Goal: Transaction & Acquisition: Purchase product/service

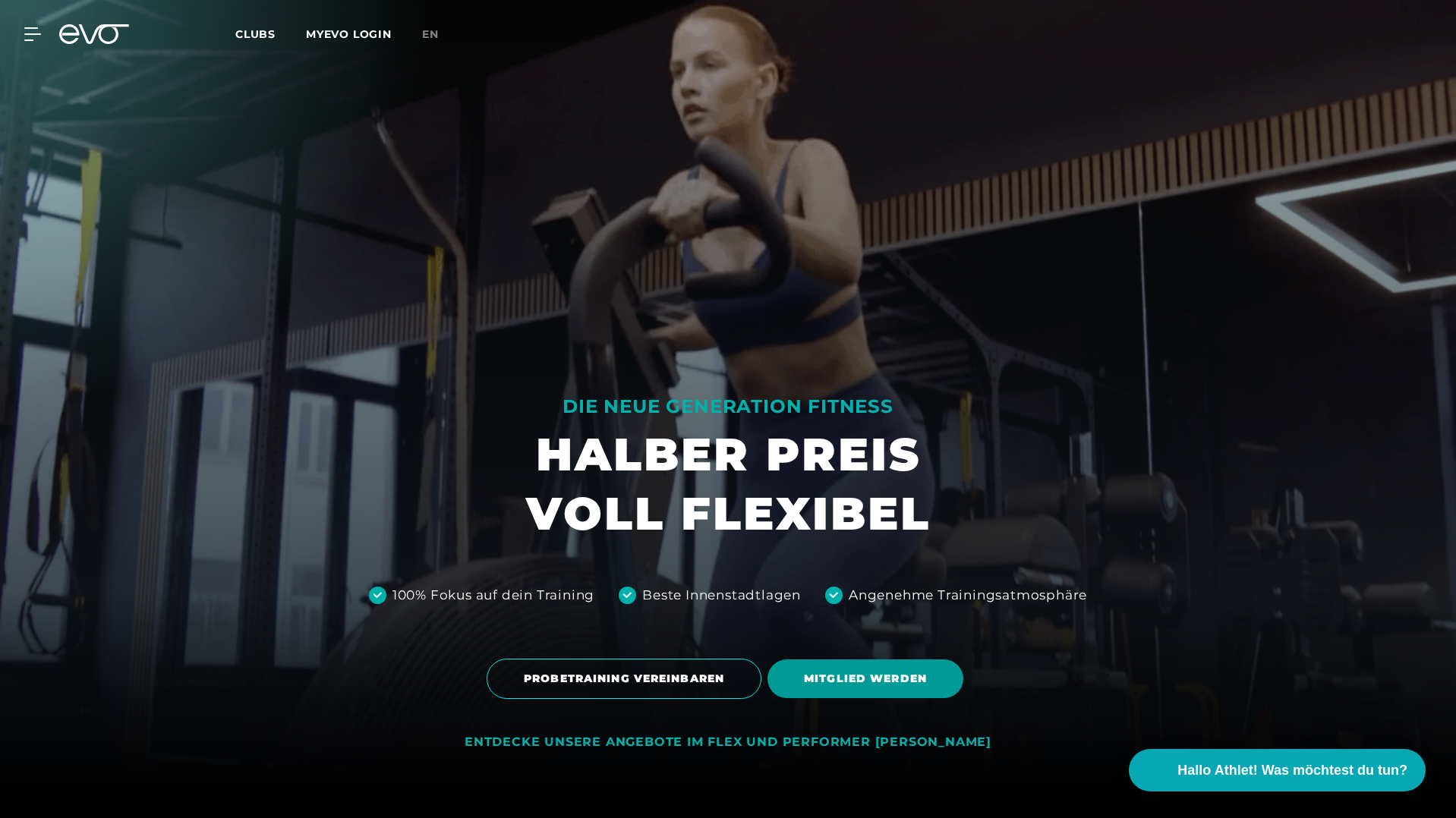
scroll to position [25, 0]
click at [859, 685] on span "MITGLIED WERDEN" at bounding box center [865, 678] width 123 height 16
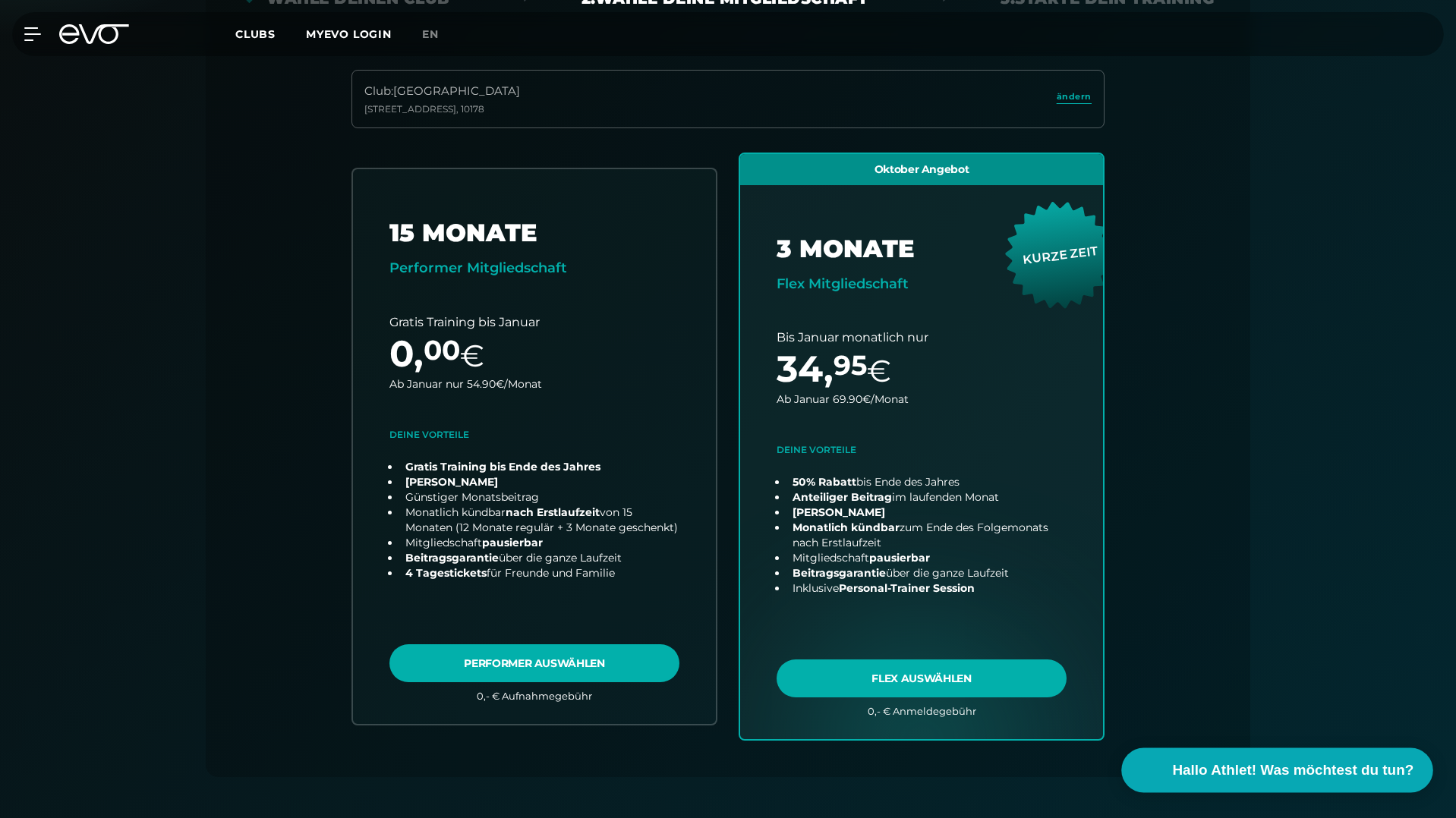
scroll to position [415, 0]
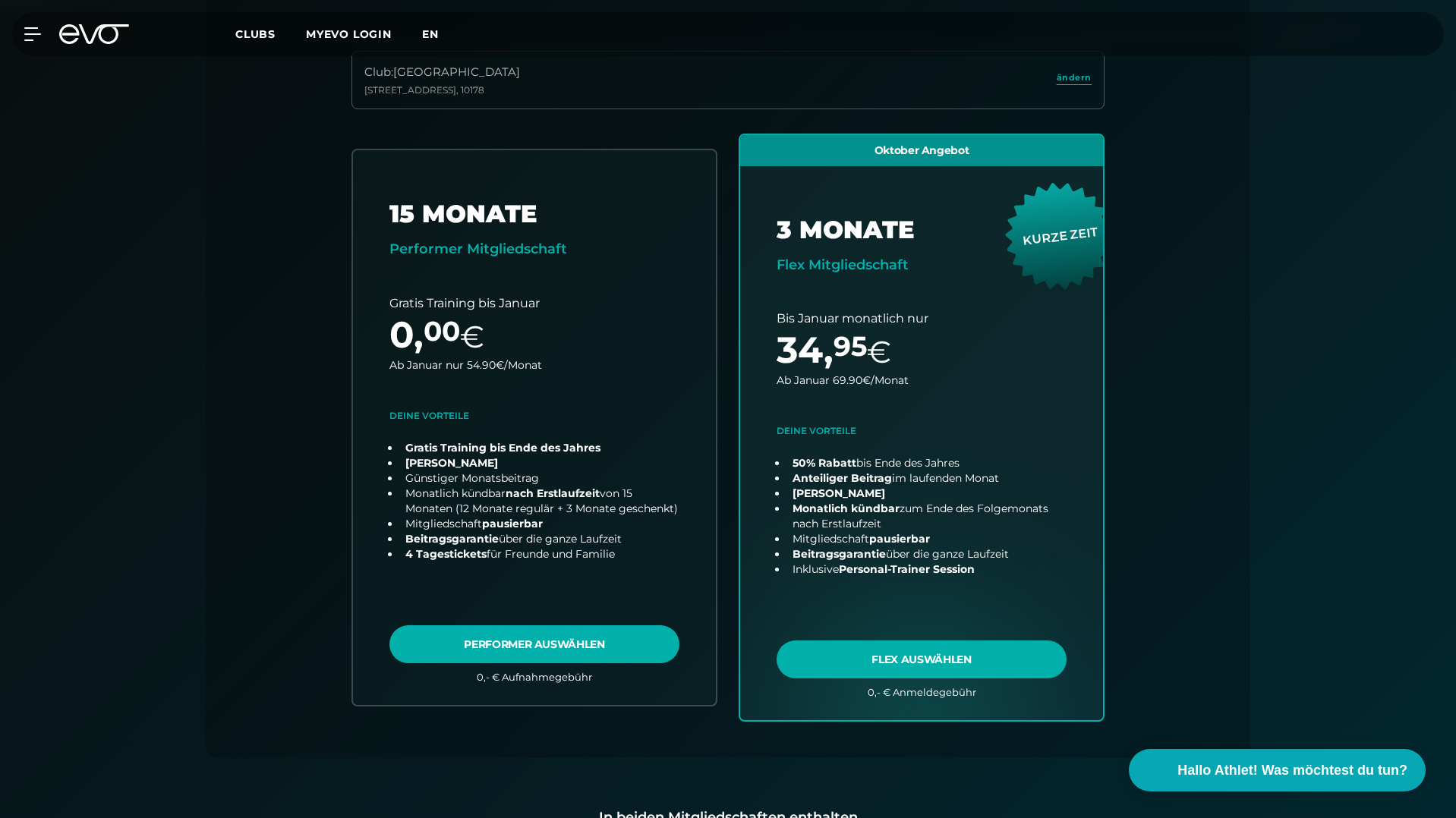
click at [430, 36] on span "en" at bounding box center [430, 35] width 17 height 14
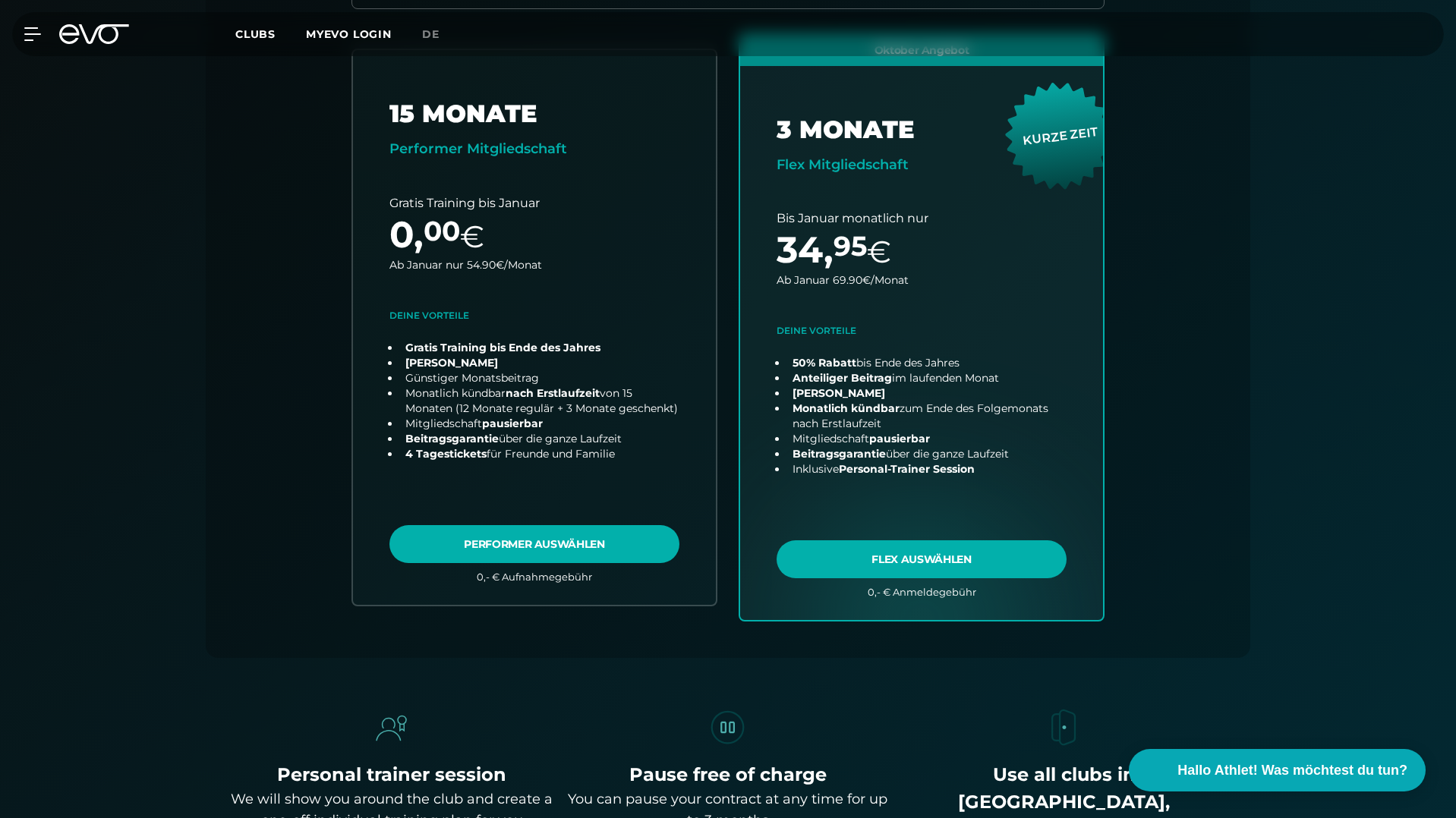
scroll to position [512, 0]
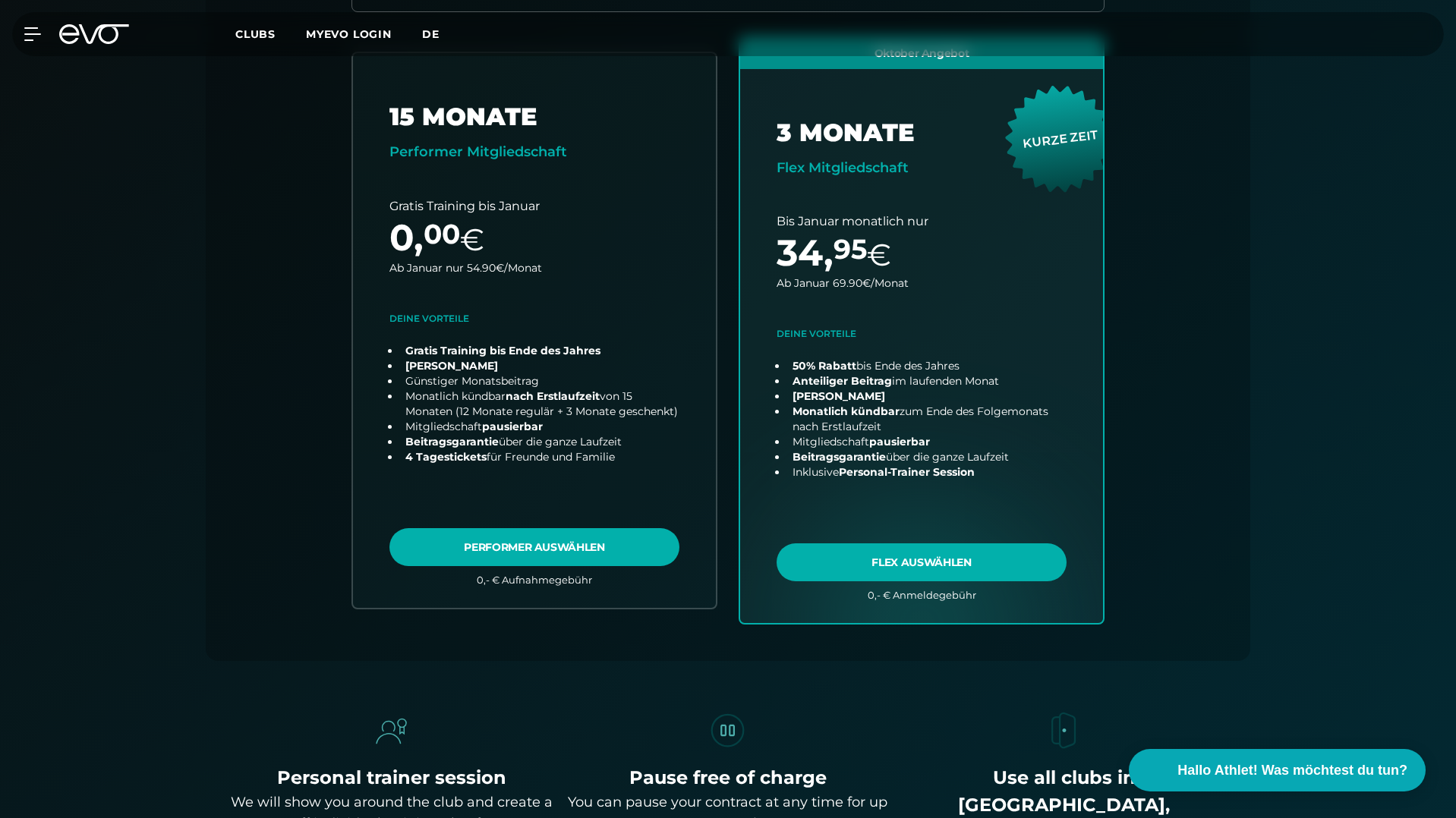
click at [433, 32] on span "de" at bounding box center [431, 35] width 18 height 14
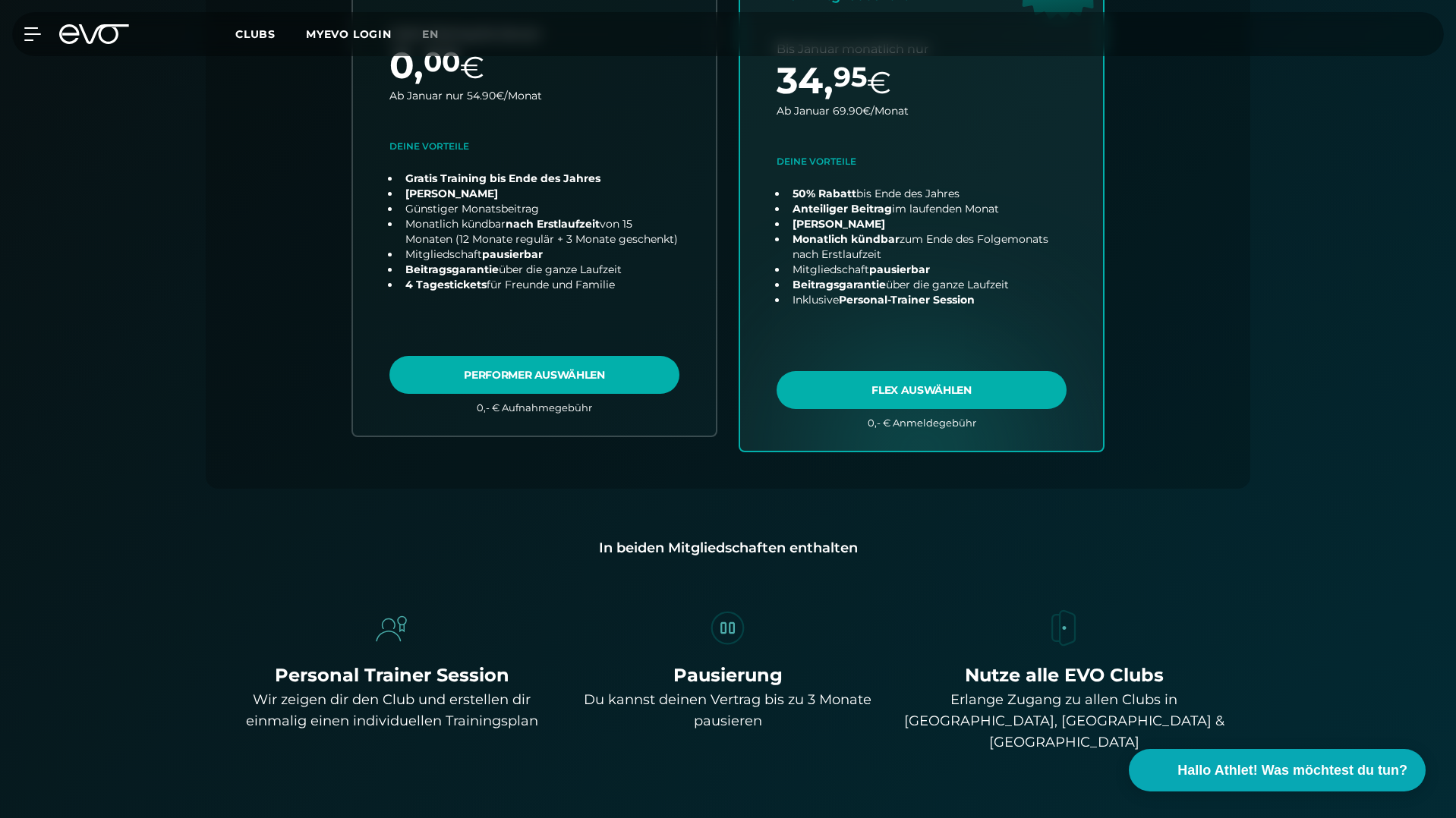
scroll to position [453, 0]
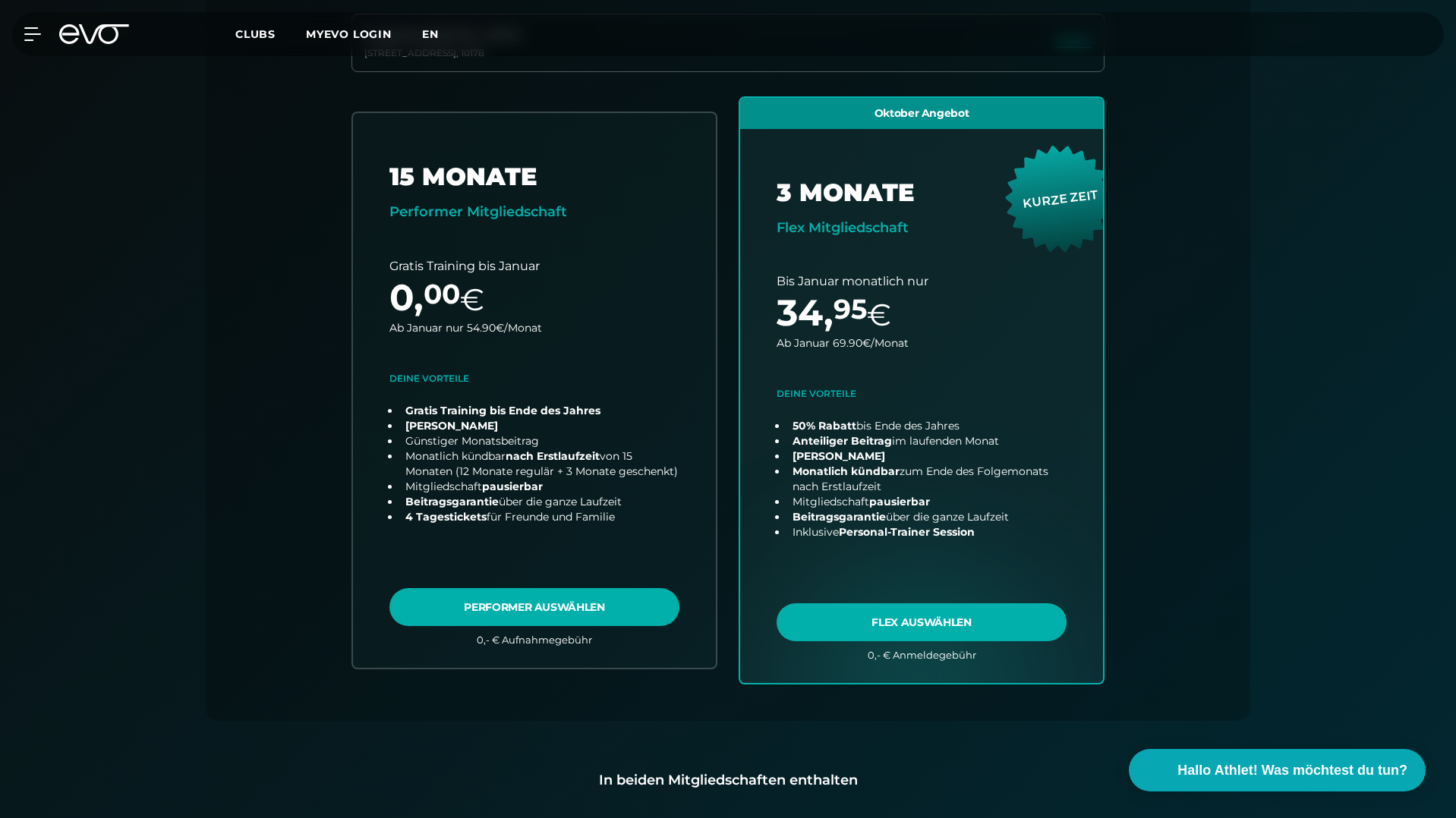
click at [431, 37] on span "en" at bounding box center [430, 35] width 17 height 14
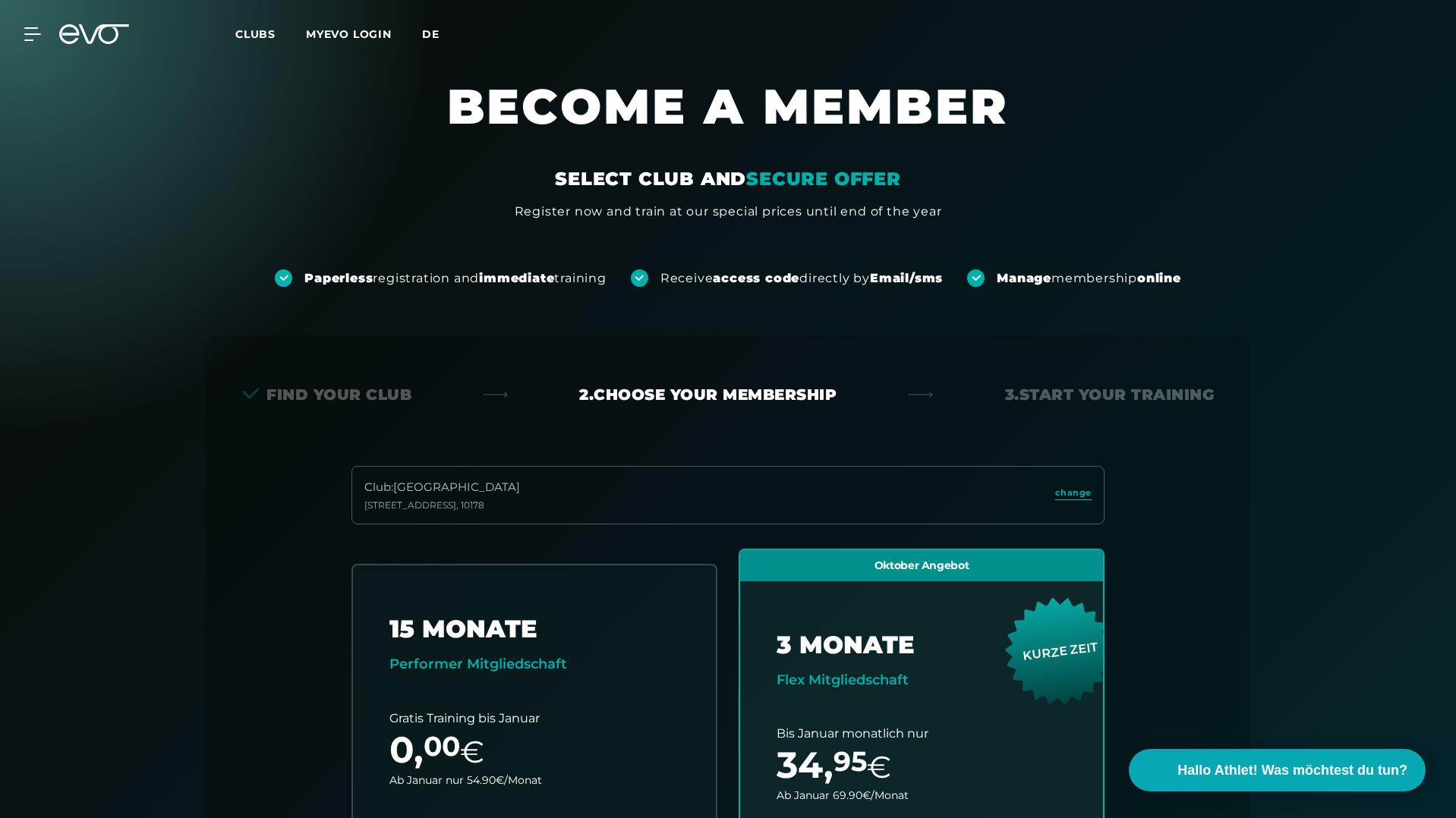
click at [426, 40] on span "de" at bounding box center [431, 35] width 18 height 14
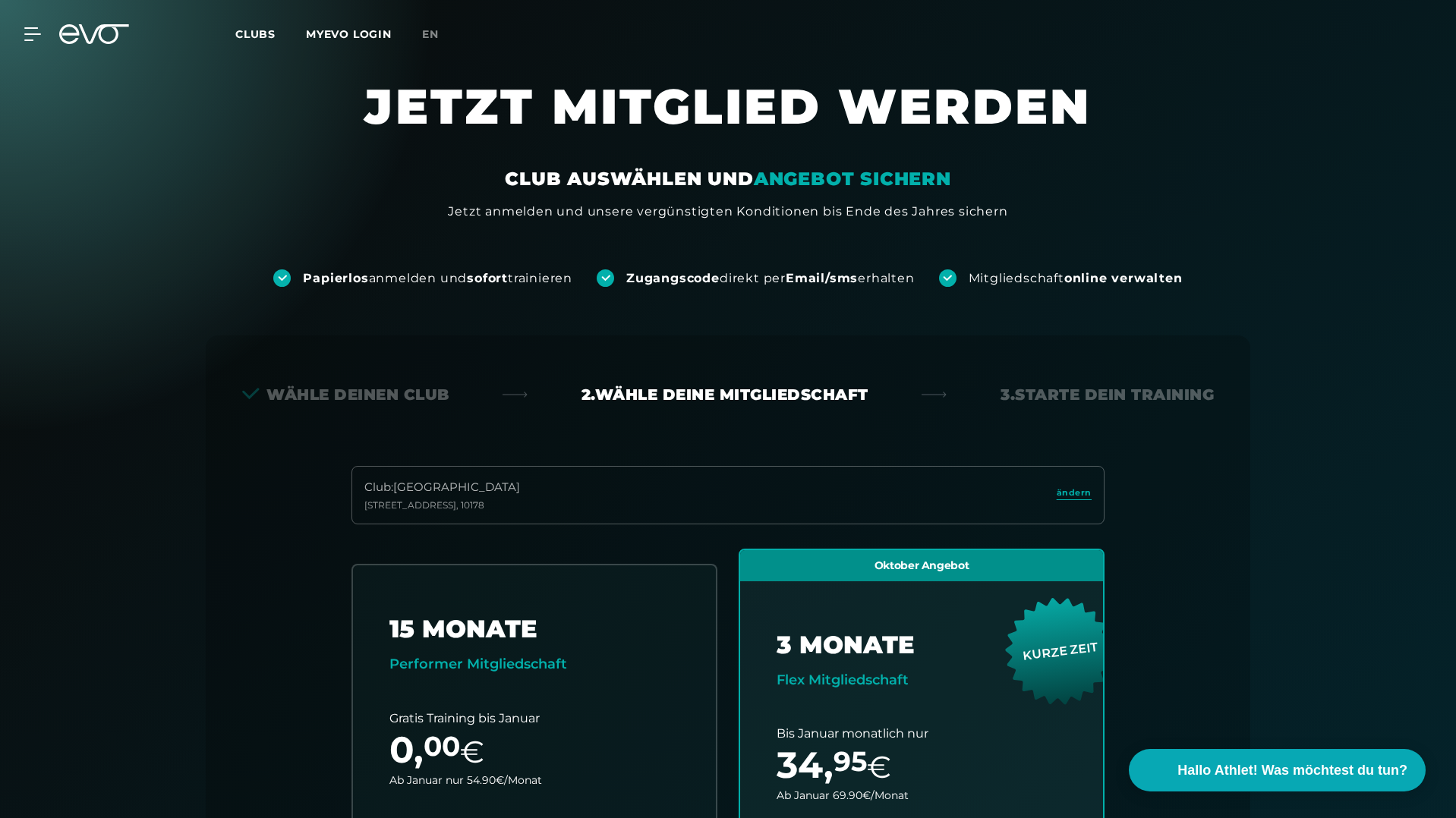
scroll to position [3, 0]
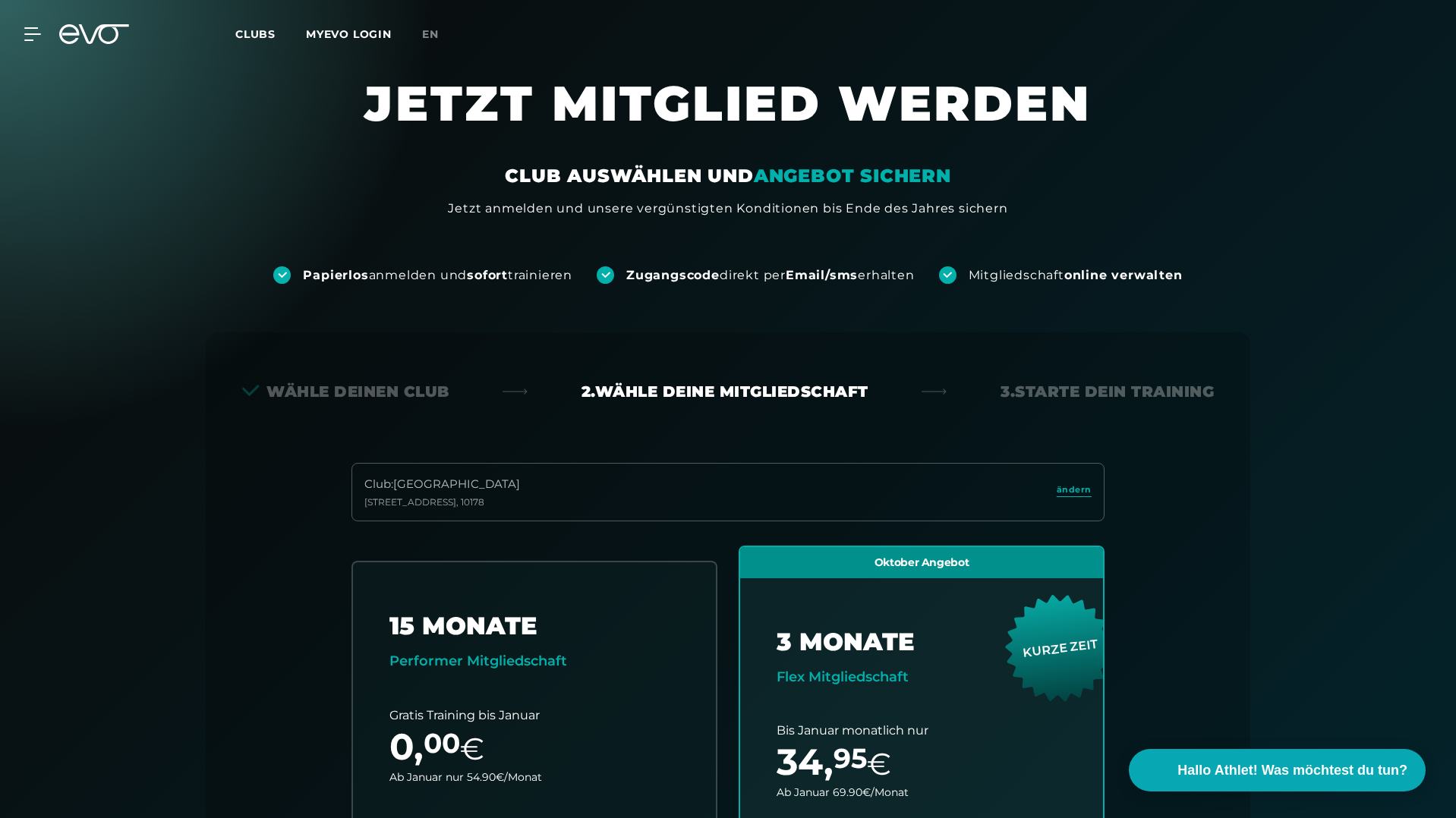
click at [100, 31] on icon at bounding box center [104, 35] width 51 height 20
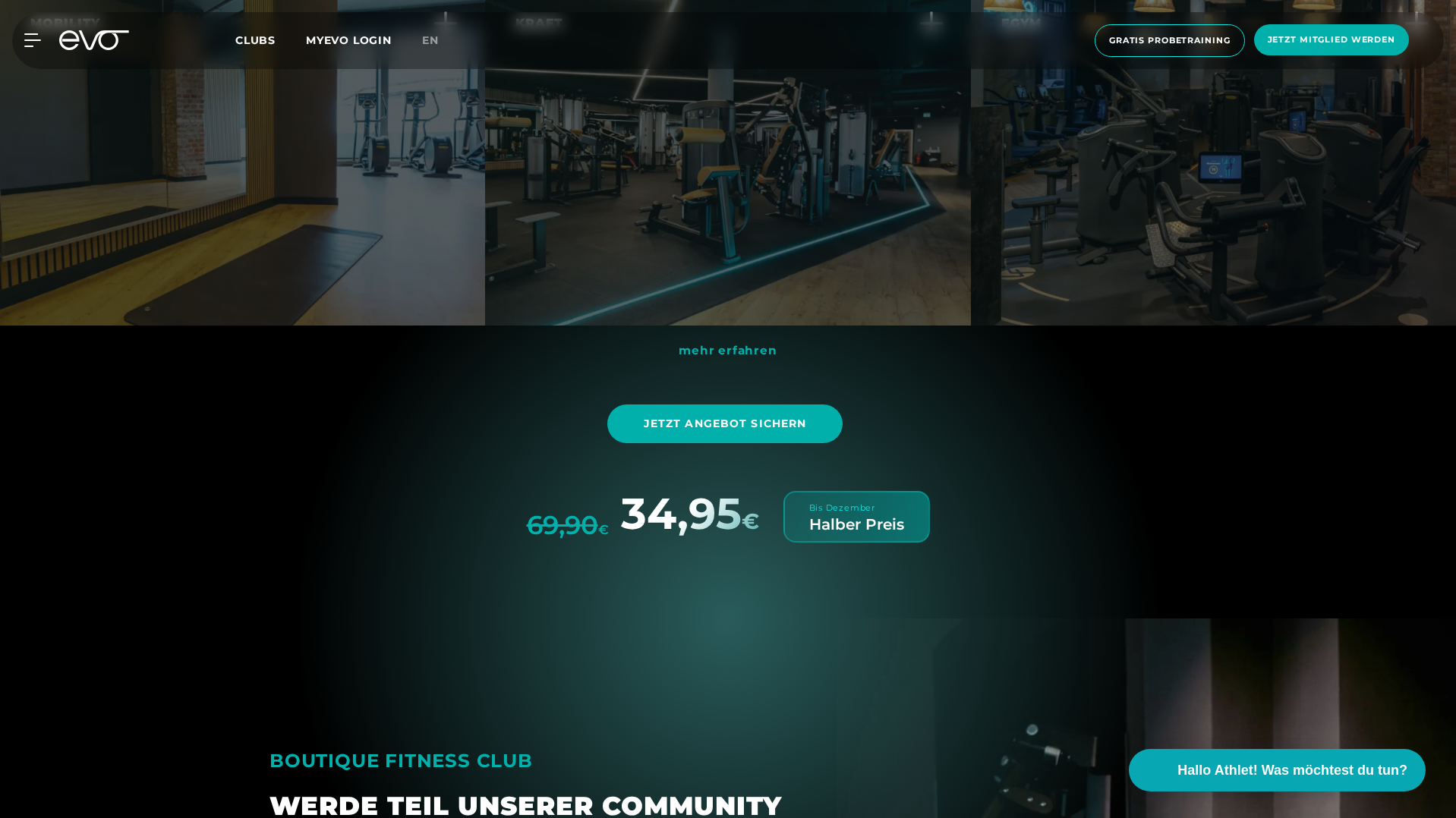
scroll to position [5402, 0]
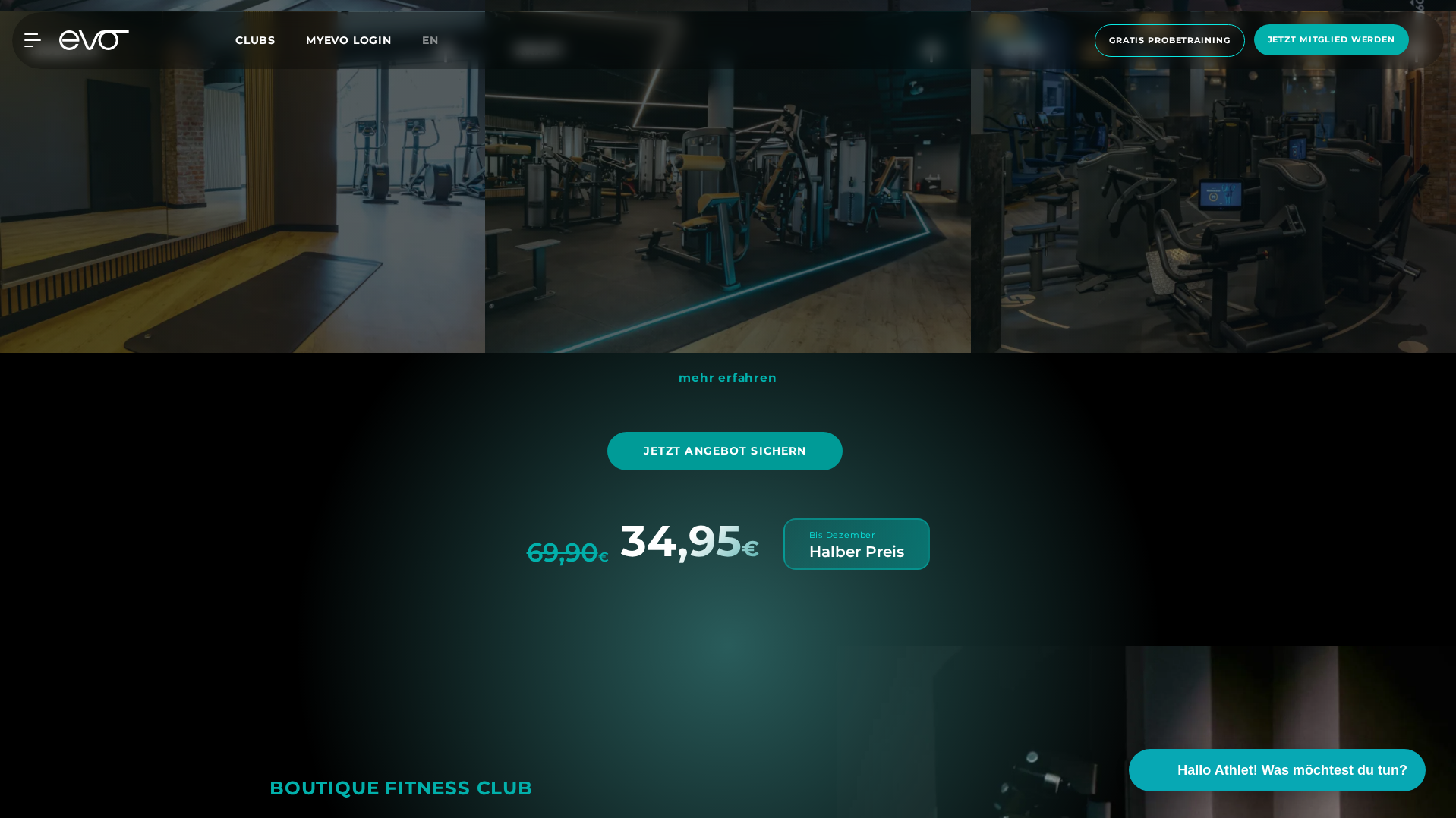
click at [776, 444] on span "Jetzt Angebot sichern" at bounding box center [725, 452] width 163 height 16
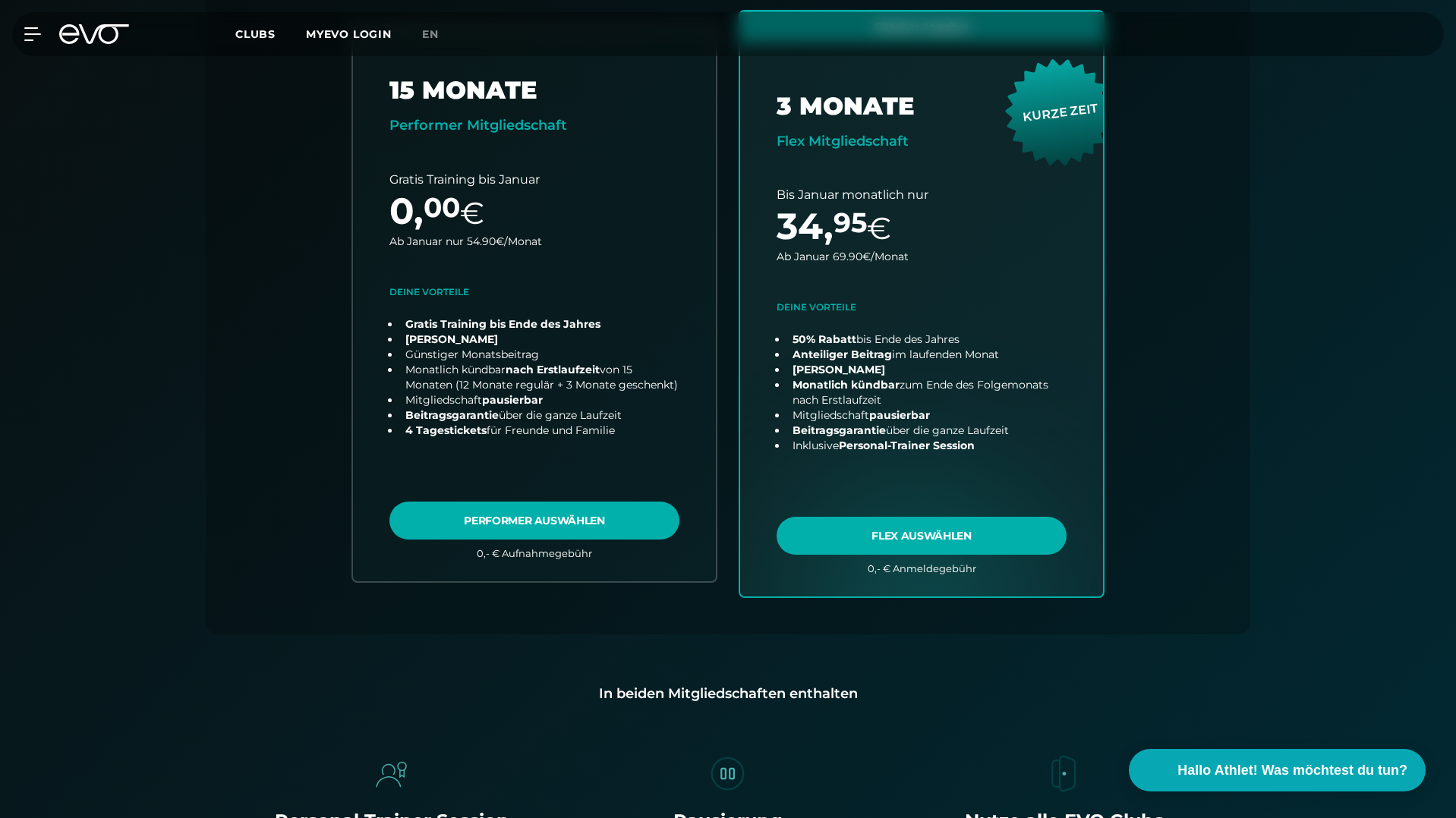
scroll to position [558, 0]
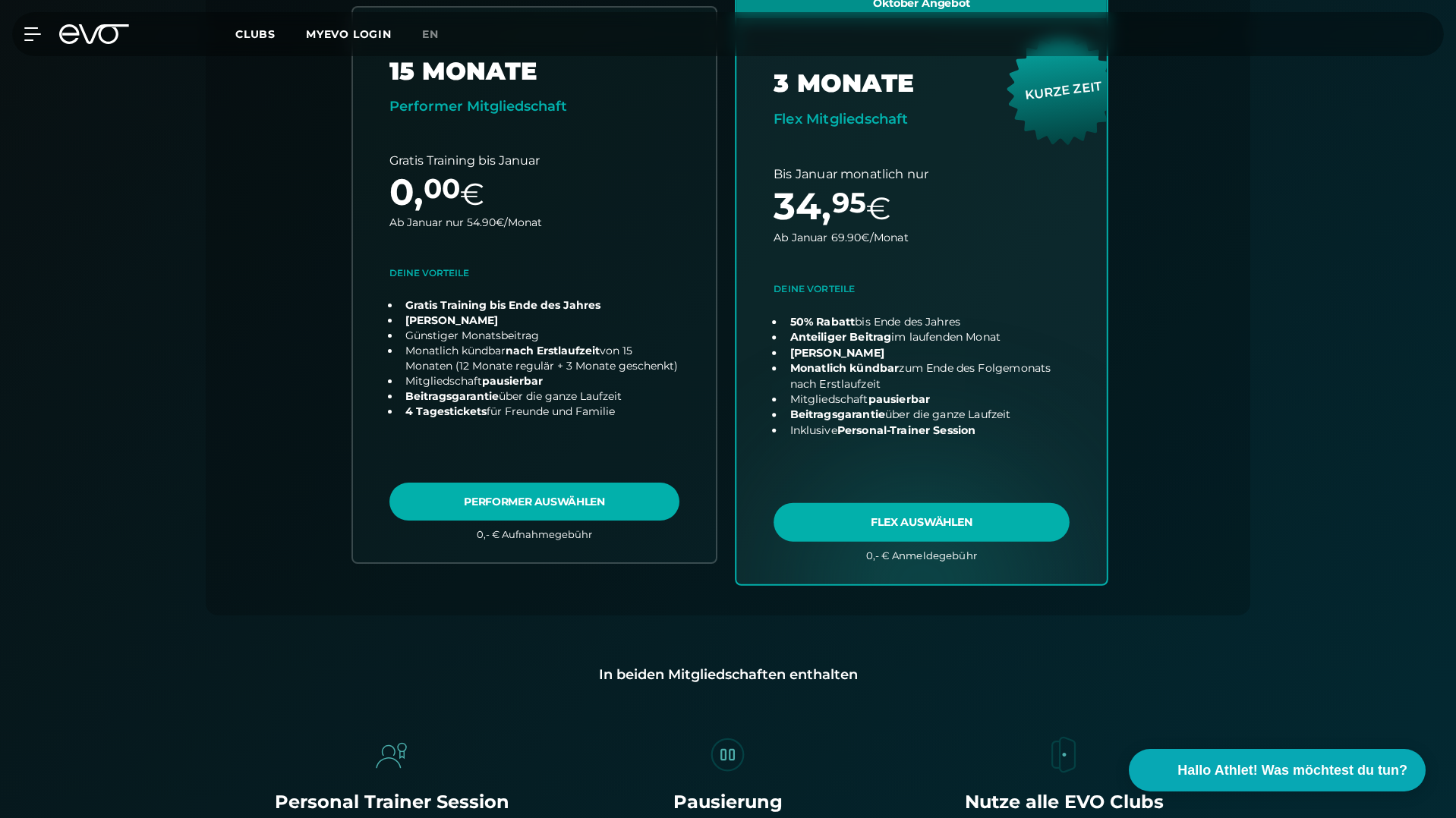
click at [939, 534] on link "choose plan" at bounding box center [921, 284] width 370 height 597
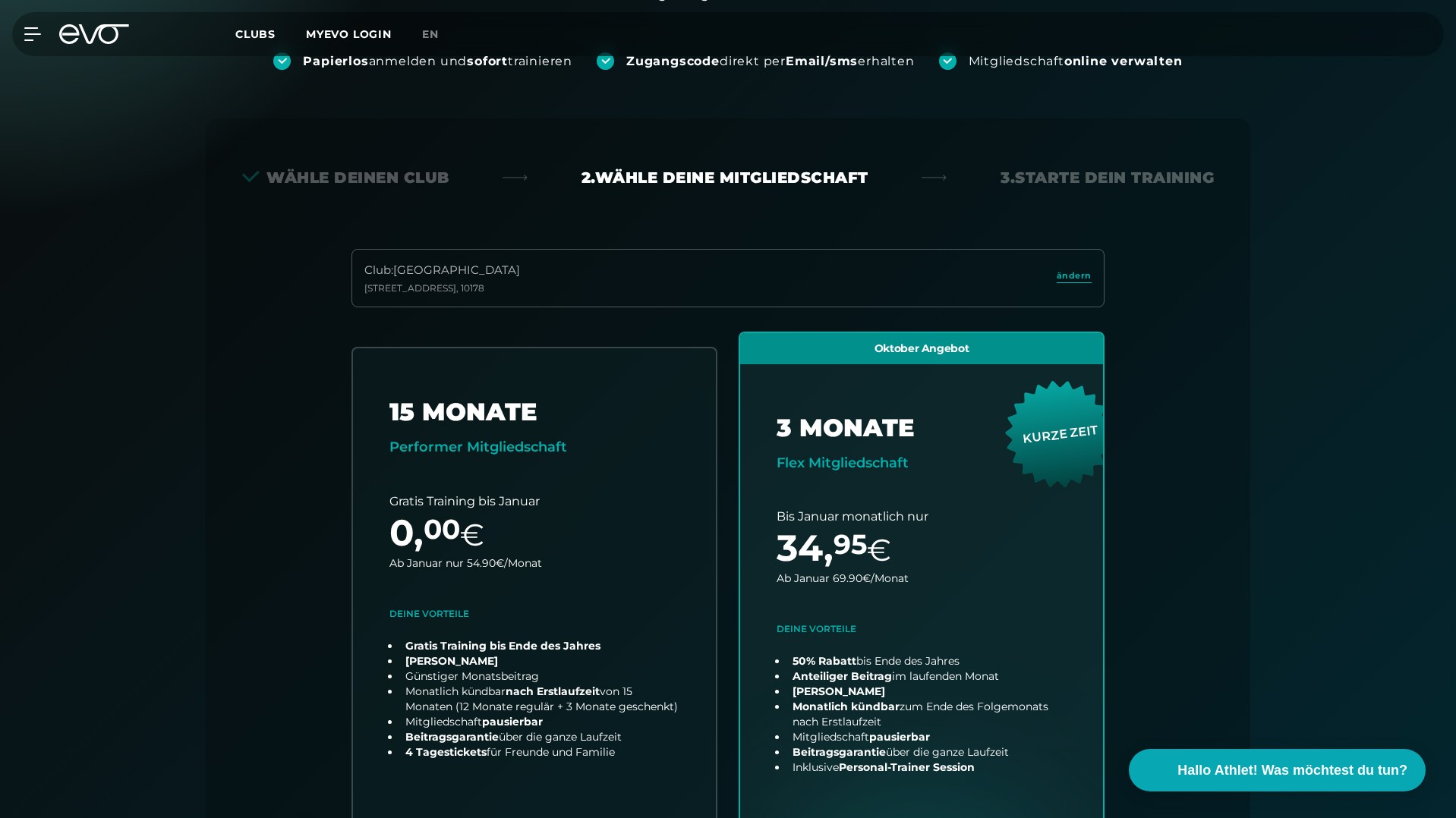
scroll to position [0, 0]
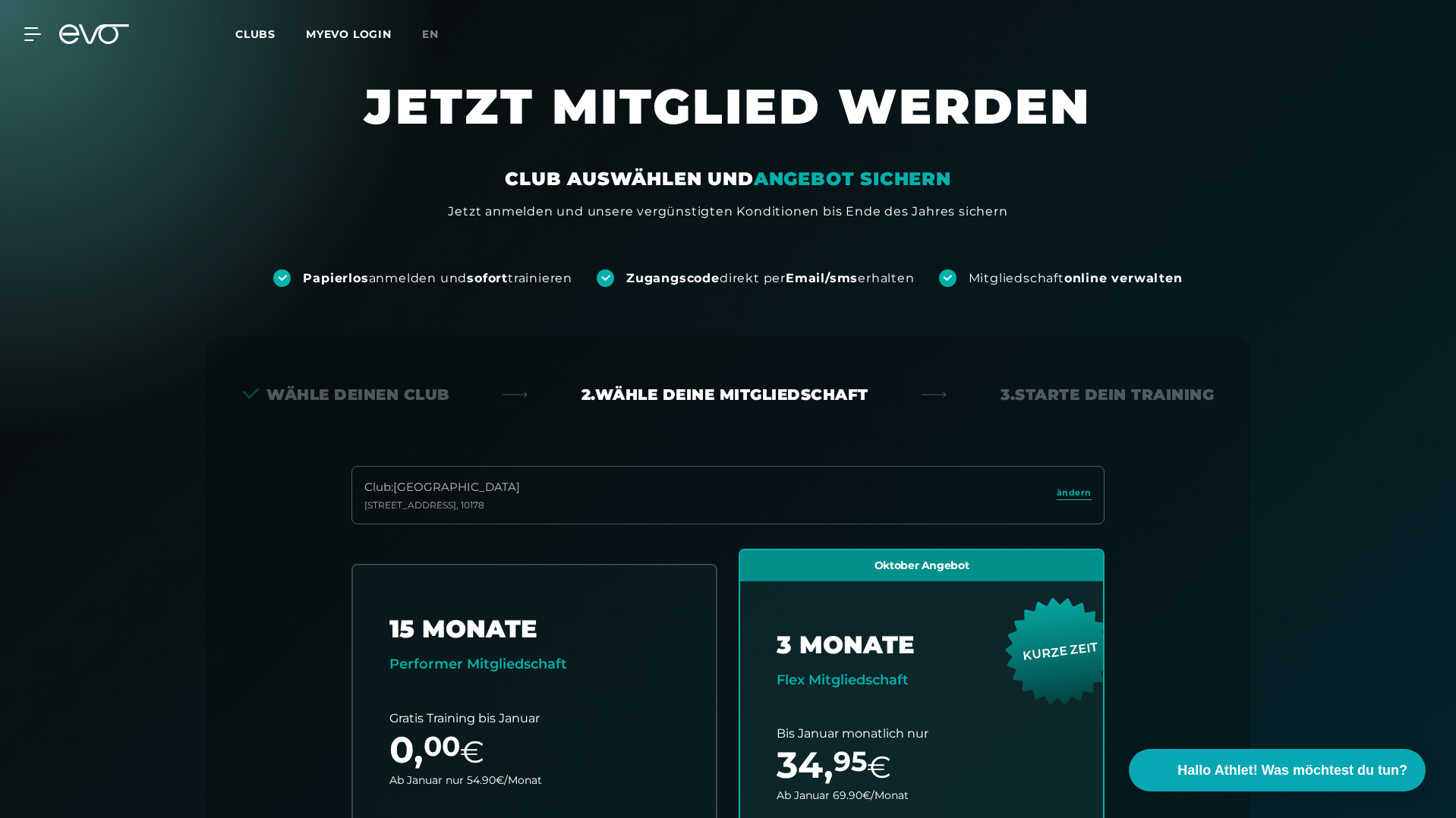
click at [98, 21] on div "MyEVO Login Über EVO Mitgliedschaften Probetraining TAGESPASS EVO Studios Düsse…" at bounding box center [728, 34] width 1450 height 44
click at [95, 38] on icon at bounding box center [94, 35] width 69 height 20
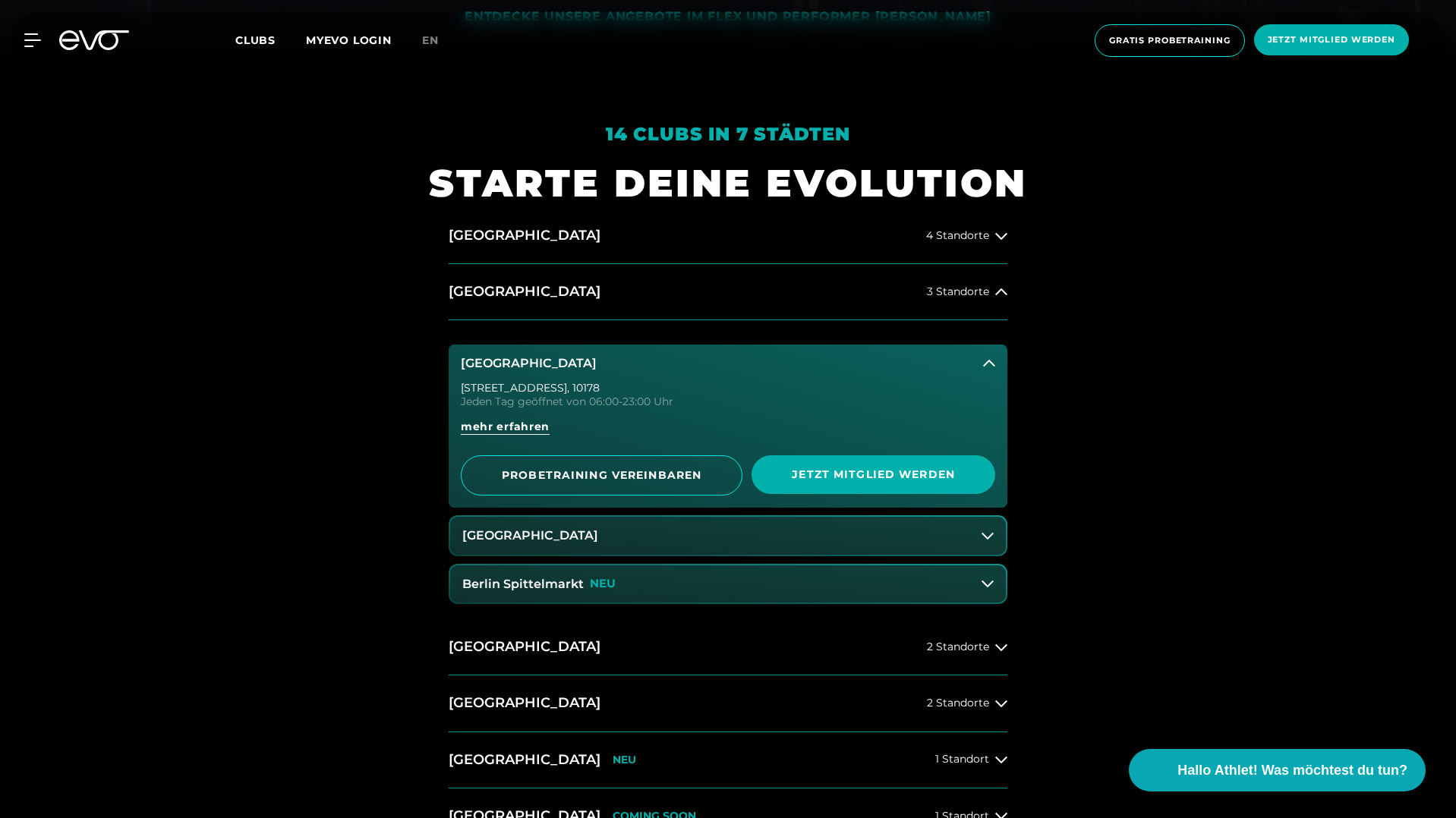
scroll to position [777, 0]
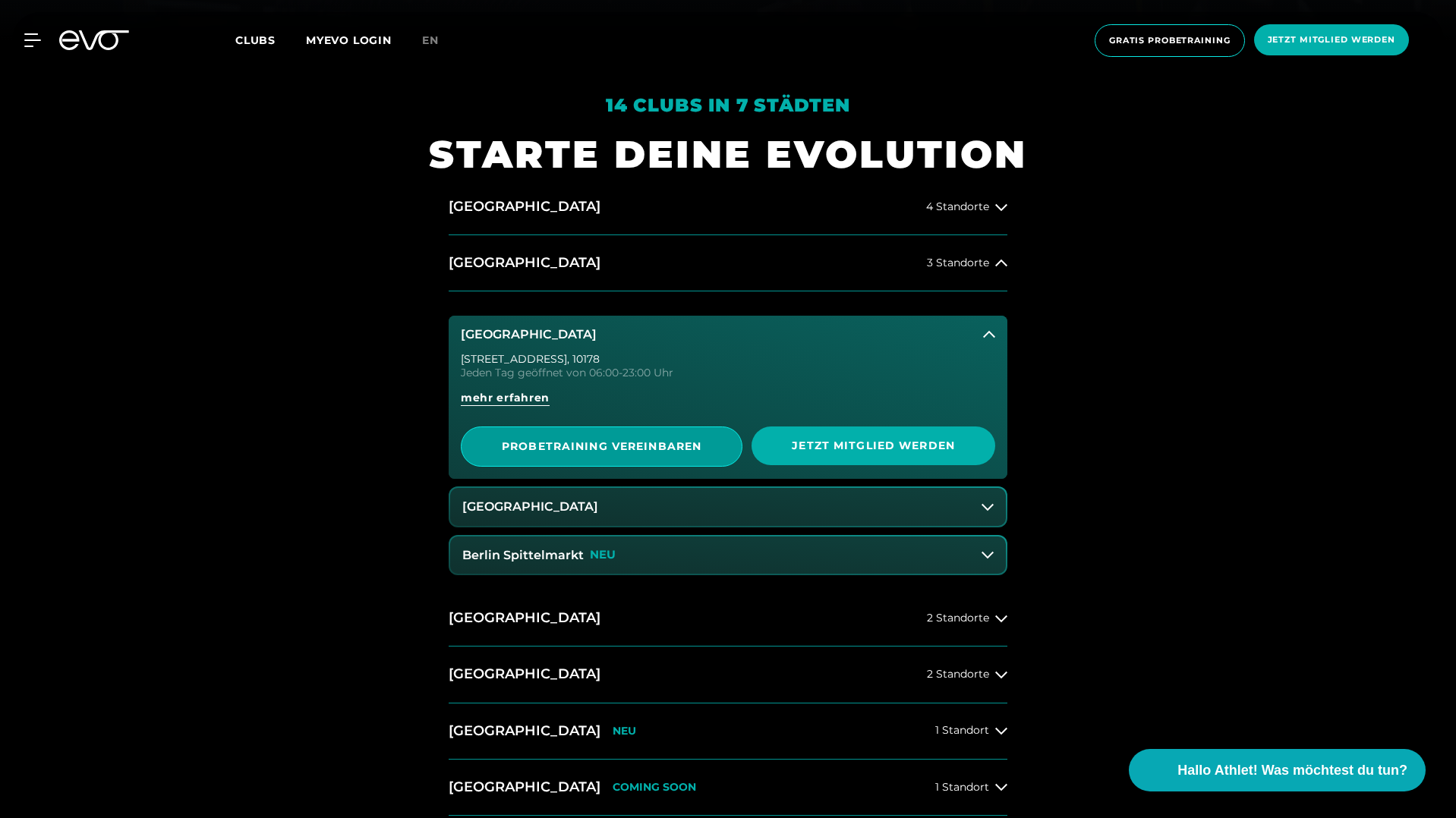
click at [592, 446] on span "PROBETRAINING VEREINBAREN" at bounding box center [601, 447] width 207 height 16
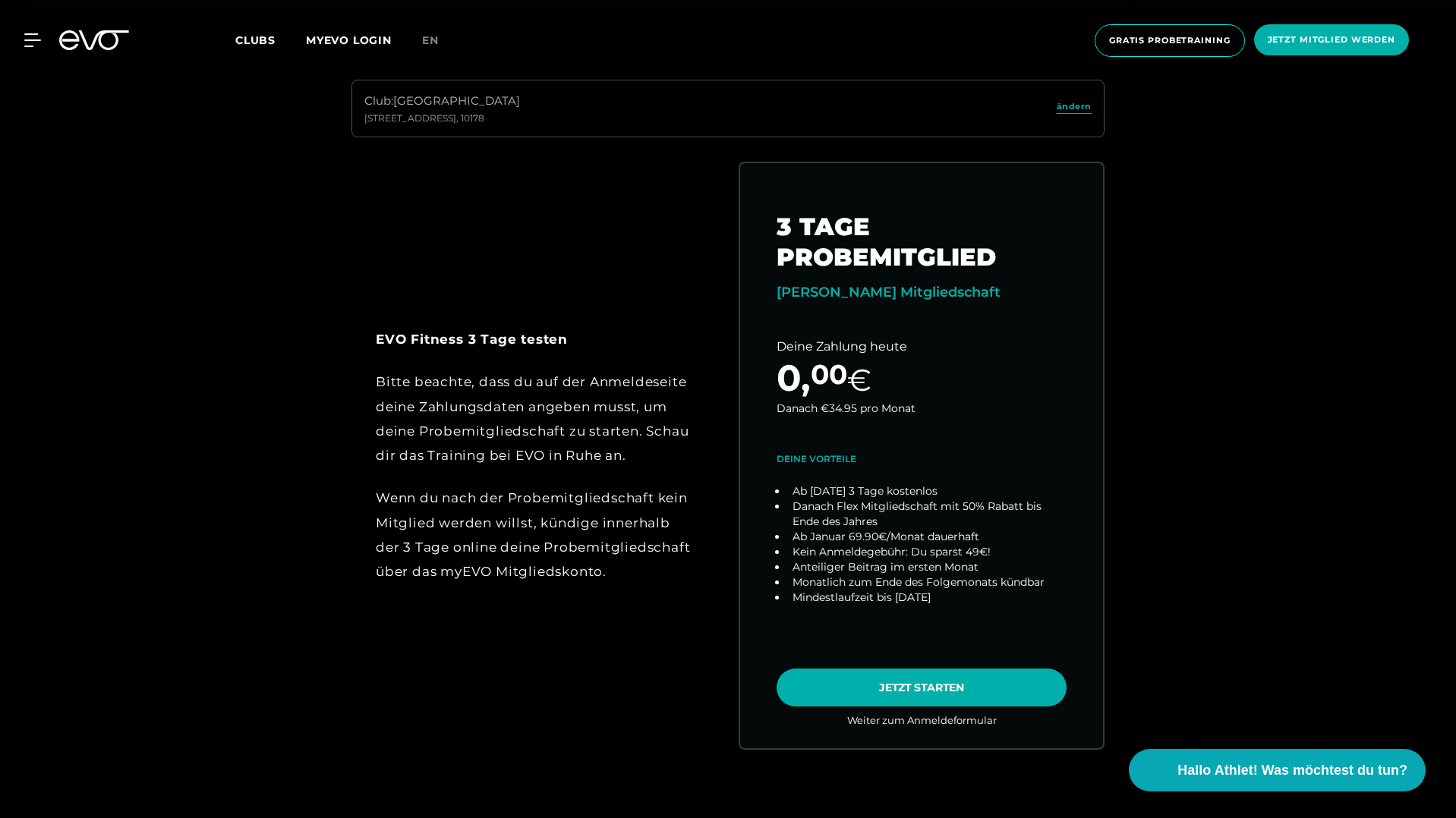
scroll to position [872, 0]
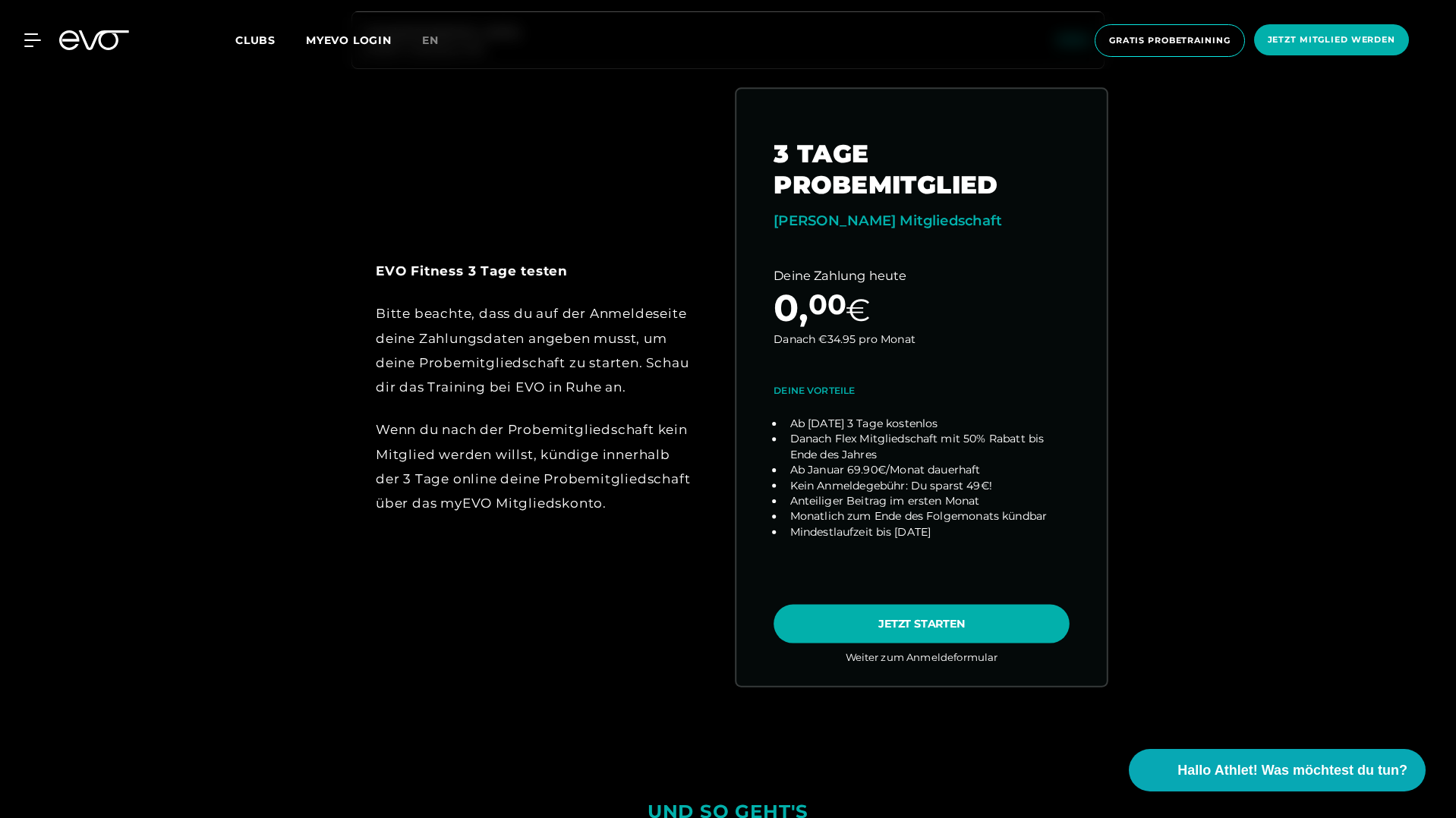
click at [943, 624] on link "choose plan" at bounding box center [921, 387] width 370 height 596
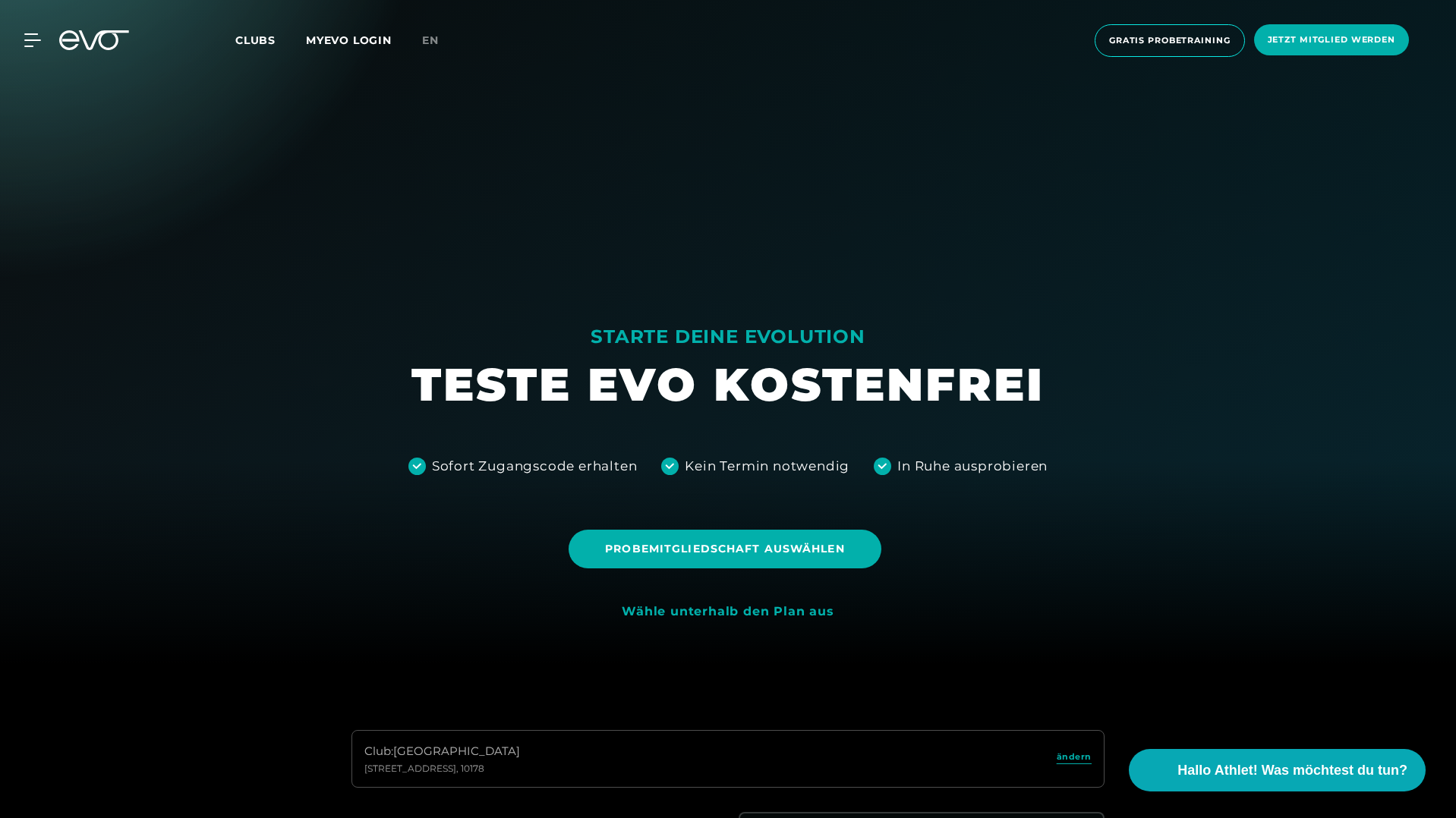
scroll to position [0, 0]
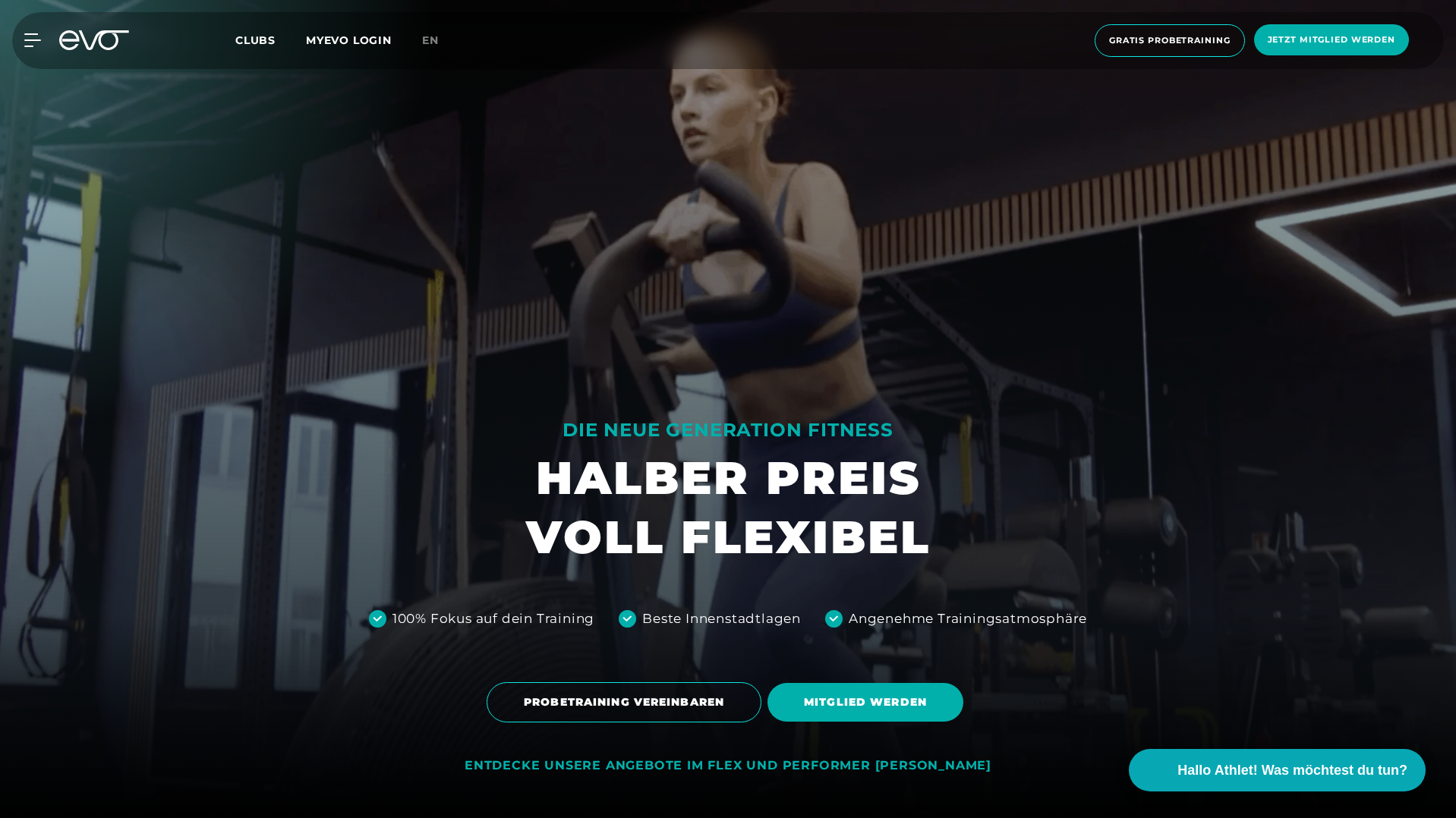
scroll to position [490, 0]
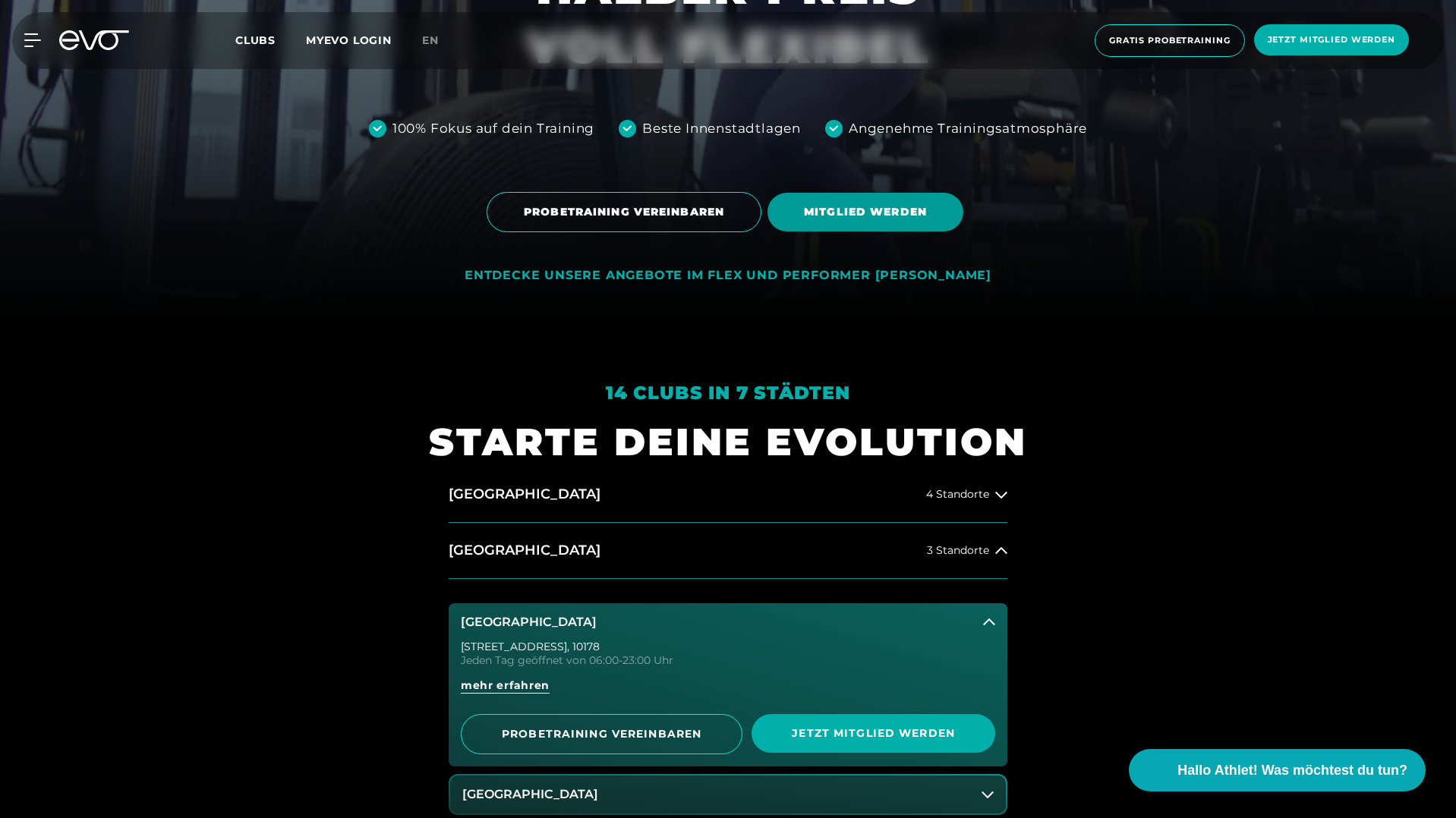
click at [853, 207] on span "MITGLIED WERDEN" at bounding box center [865, 212] width 123 height 16
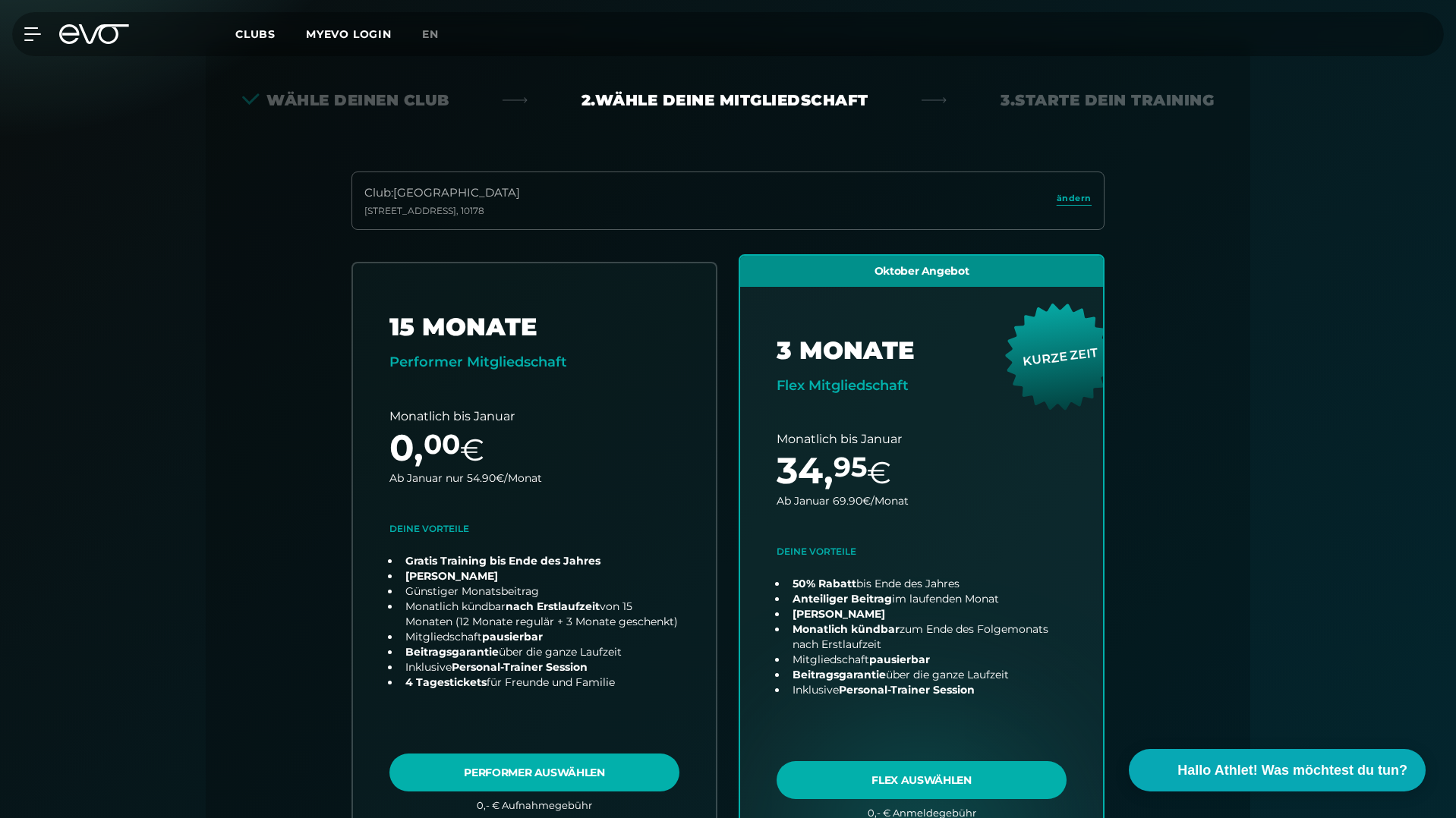
scroll to position [336, 0]
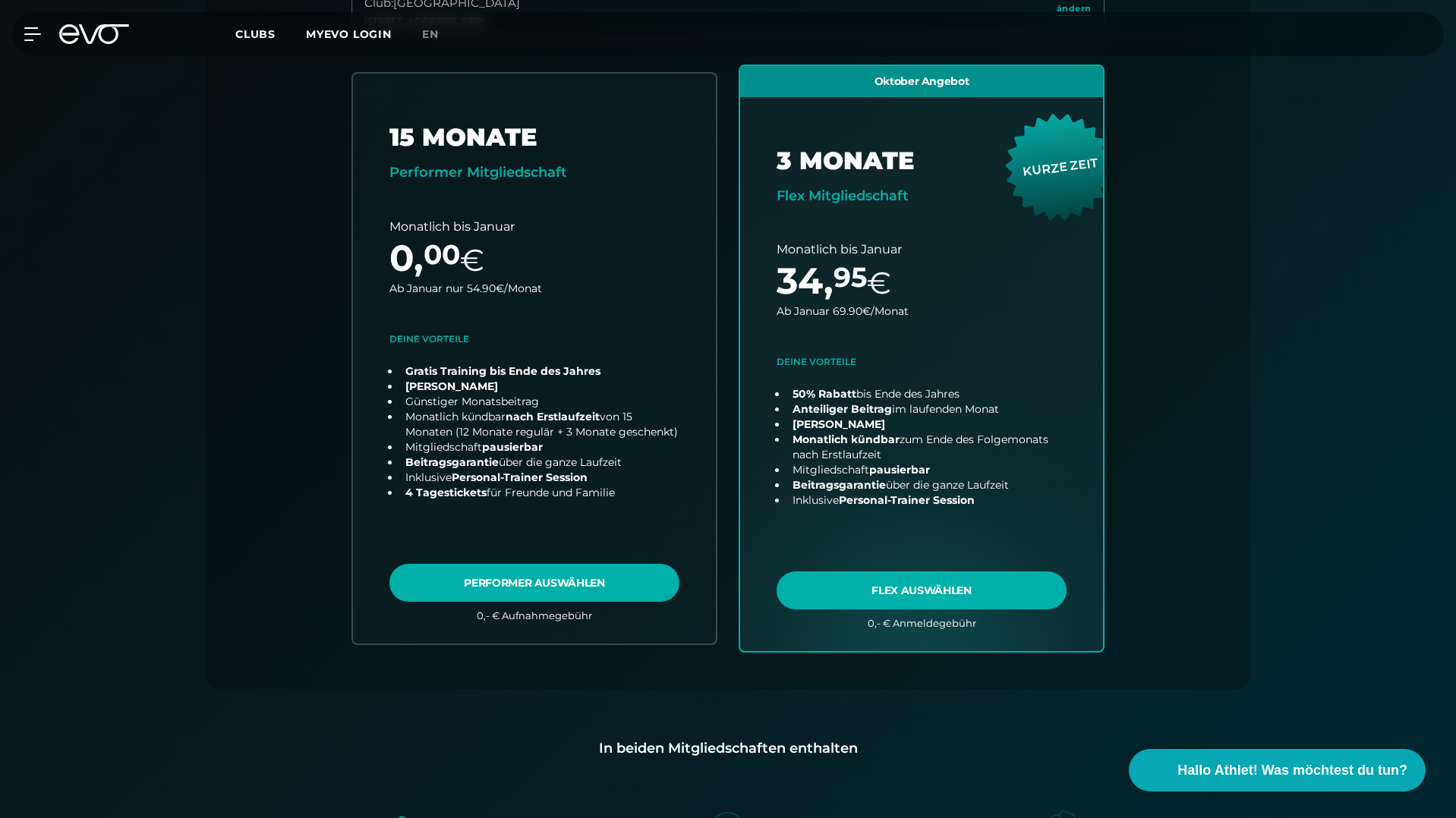
scroll to position [562, 0]
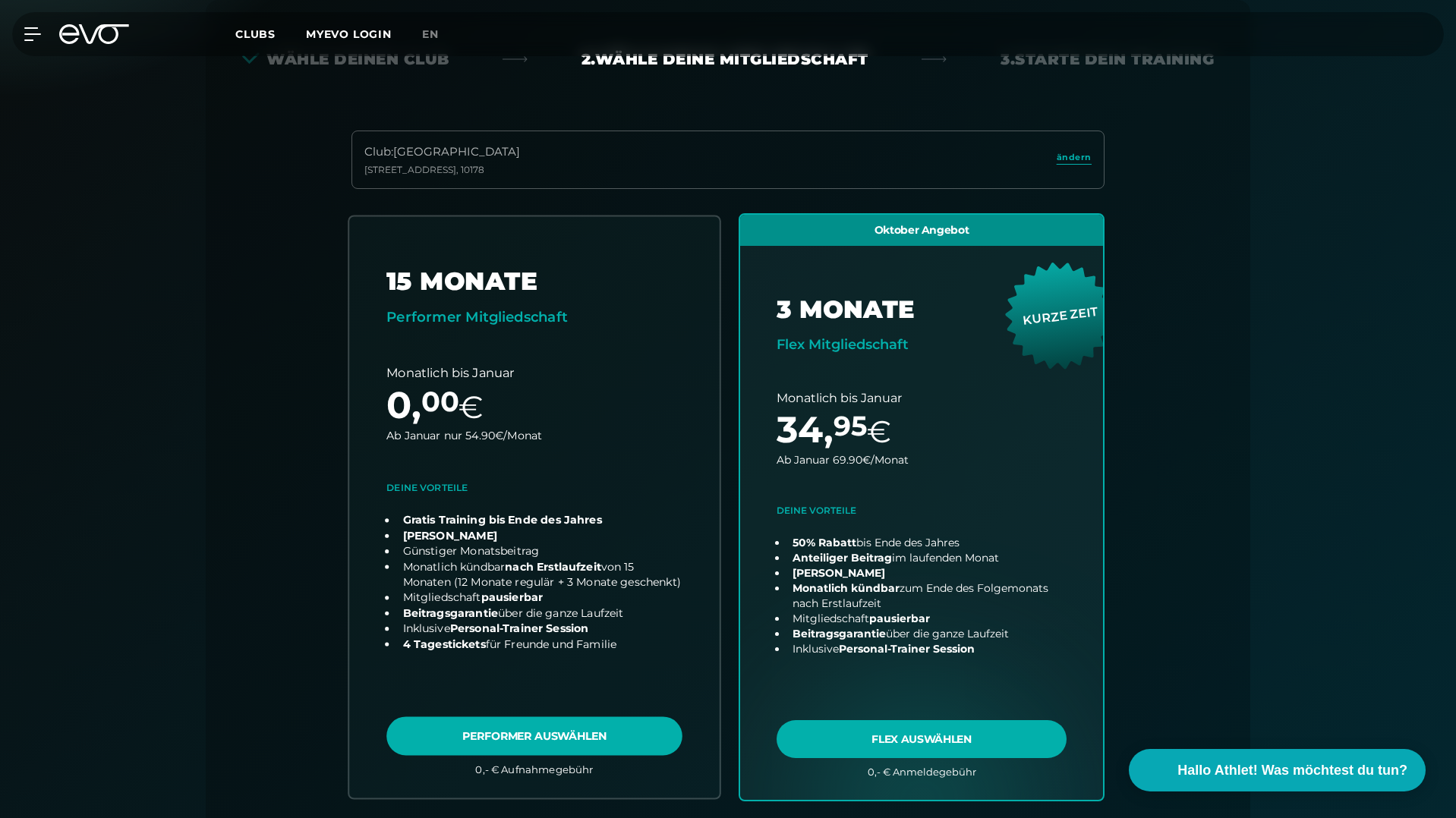
click at [566, 729] on link "choose plan" at bounding box center [534, 506] width 370 height 581
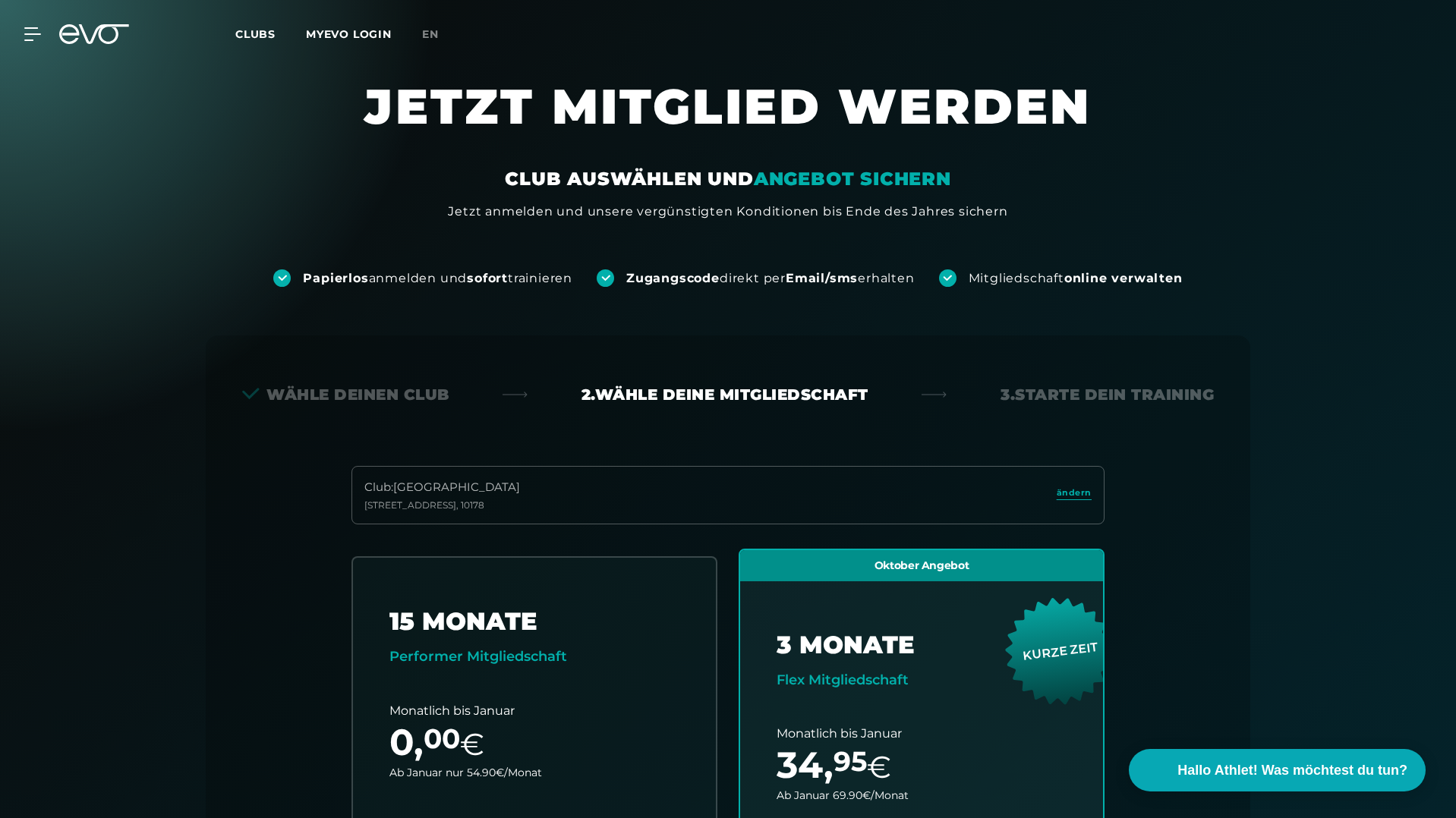
click at [428, 94] on h1 "JETZT MITGLIED WERDEN" at bounding box center [728, 122] width 911 height 91
click at [107, 37] on icon at bounding box center [94, 35] width 69 height 20
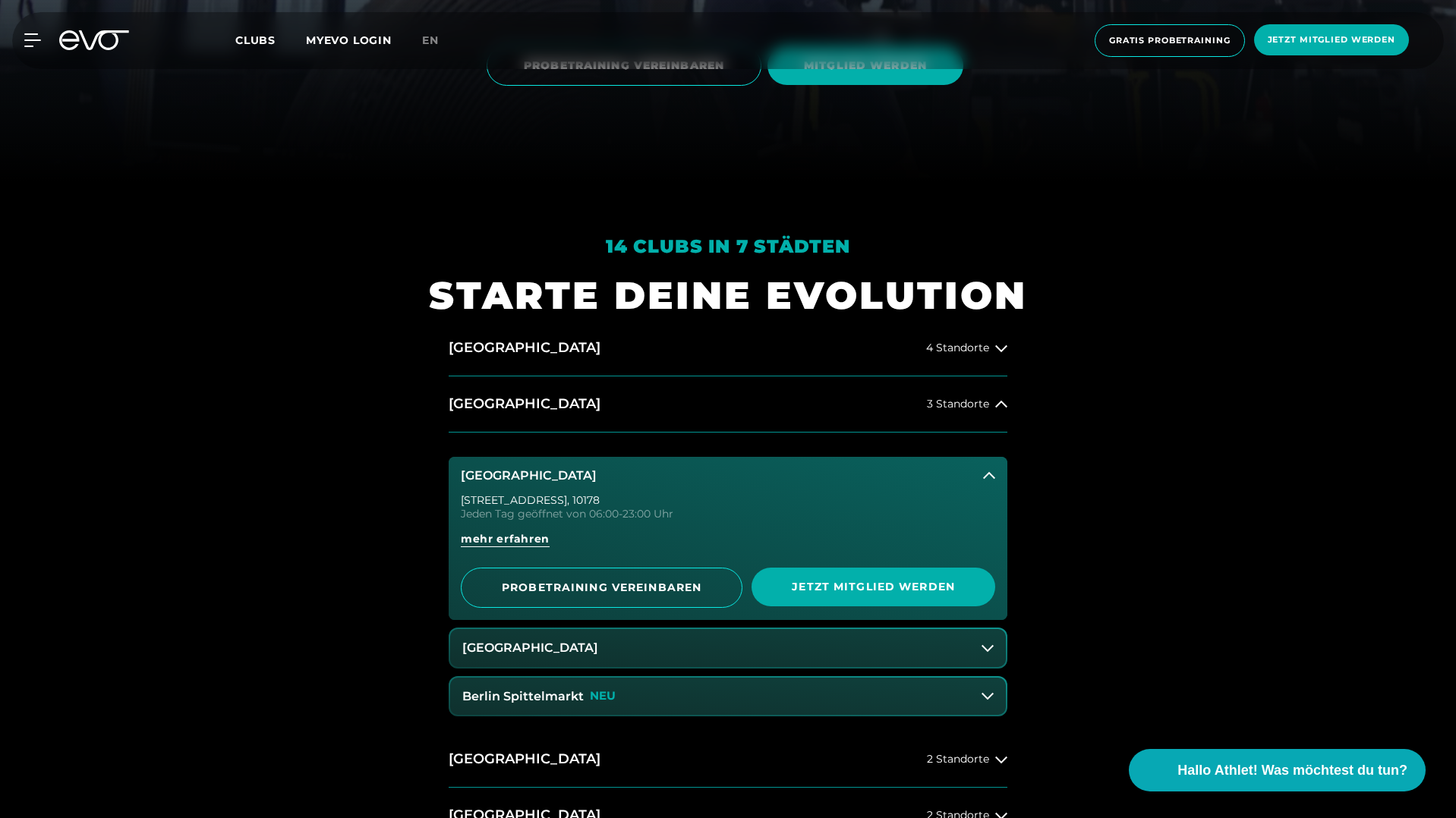
scroll to position [640, 0]
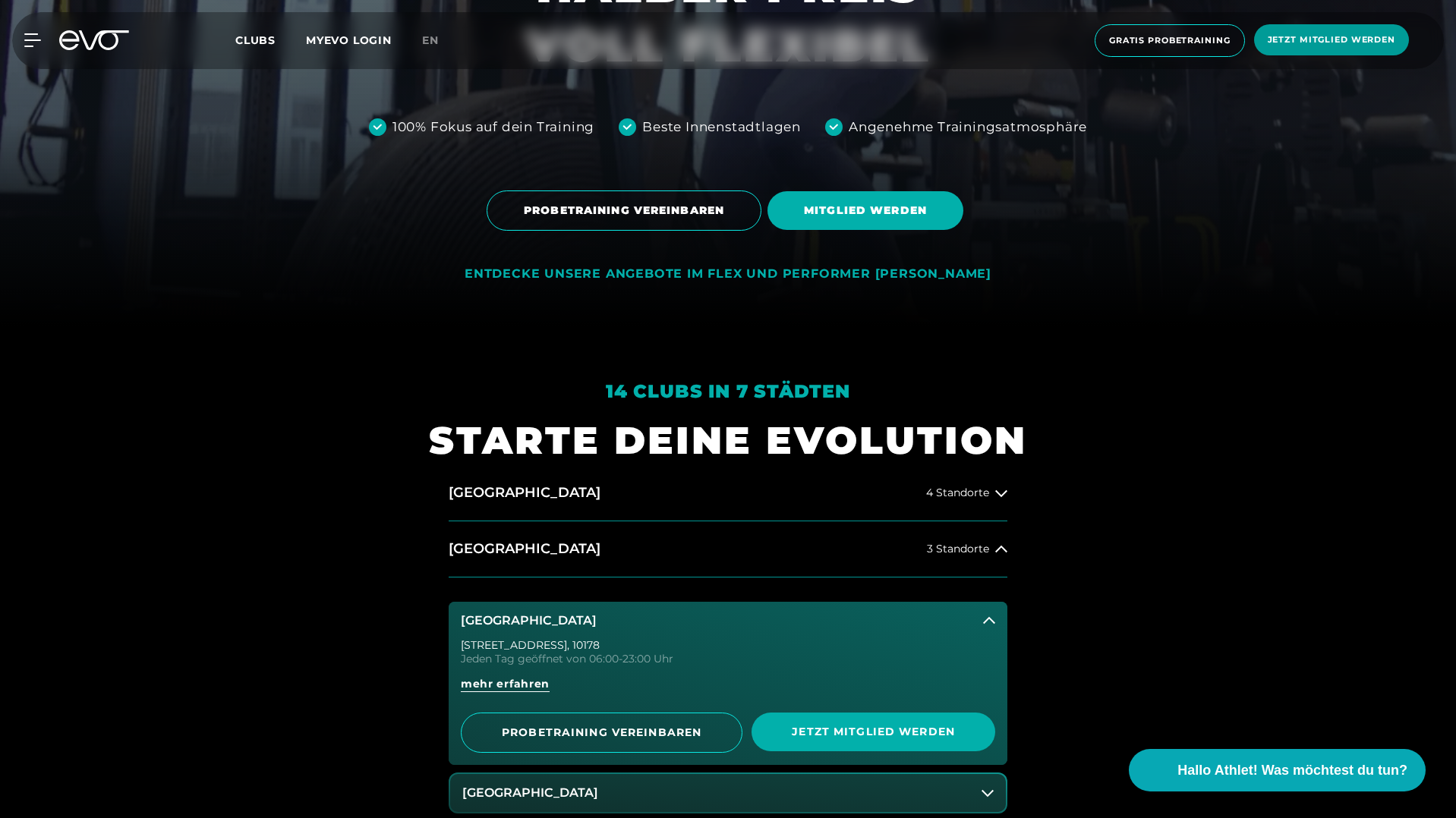
click at [1317, 53] on span "Jetzt Mitglied werden" at bounding box center [1331, 40] width 155 height 31
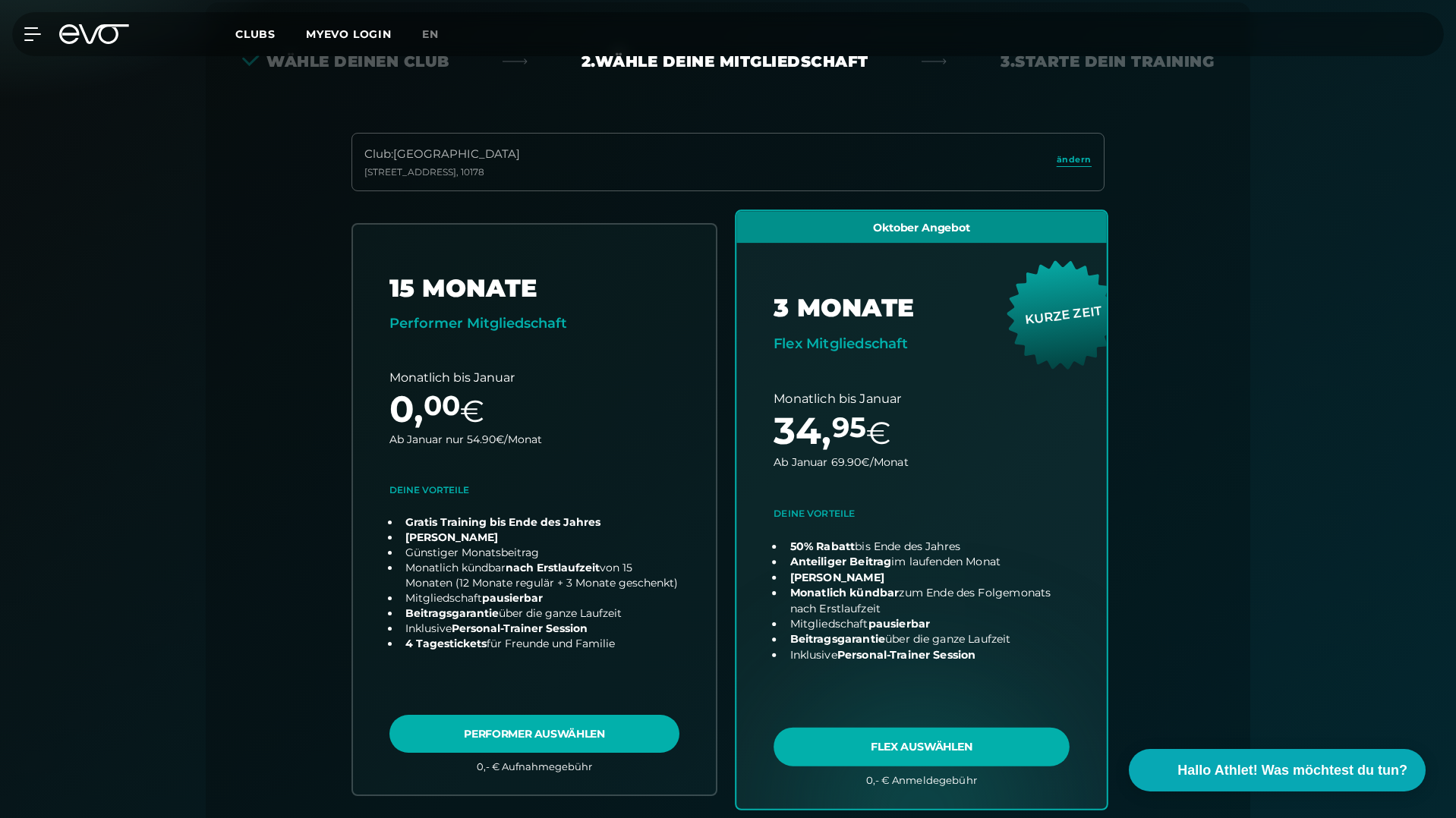
scroll to position [336, 0]
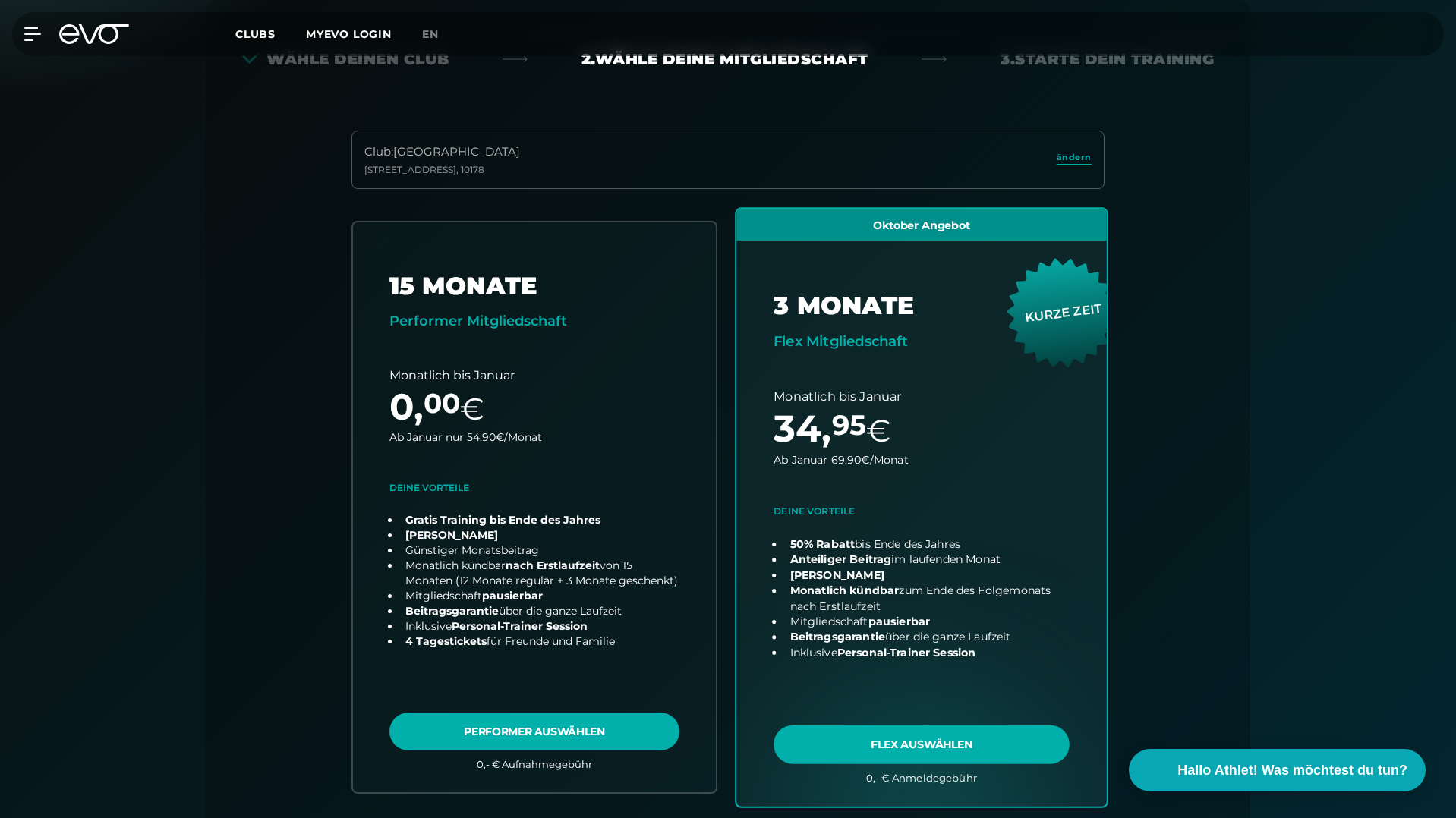
click at [865, 747] on link "choose plan" at bounding box center [921, 507] width 370 height 597
click at [843, 747] on link "choose plan" at bounding box center [921, 507] width 370 height 597
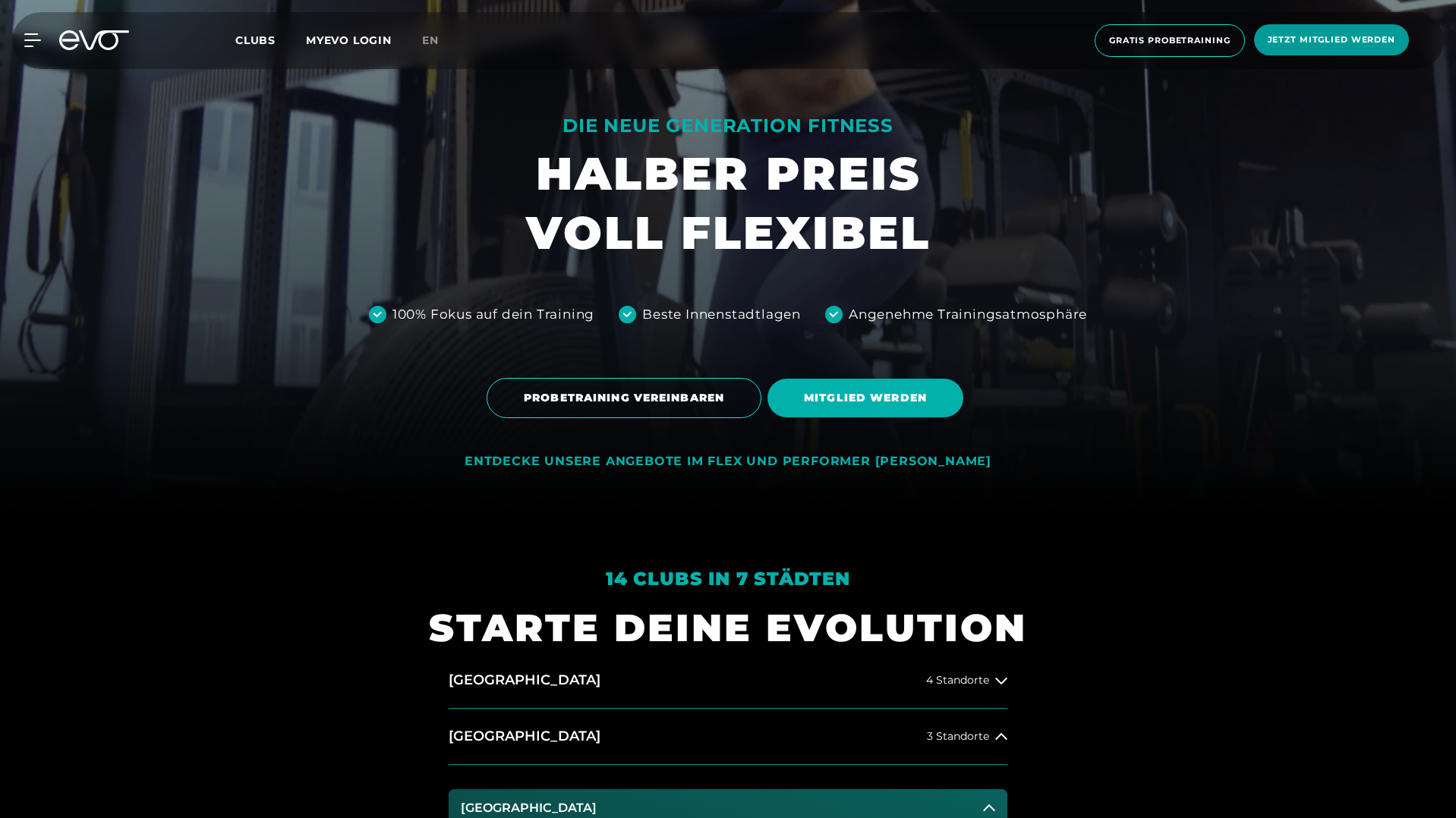
click at [1301, 37] on span "Jetzt Mitglied werden" at bounding box center [1331, 40] width 128 height 13
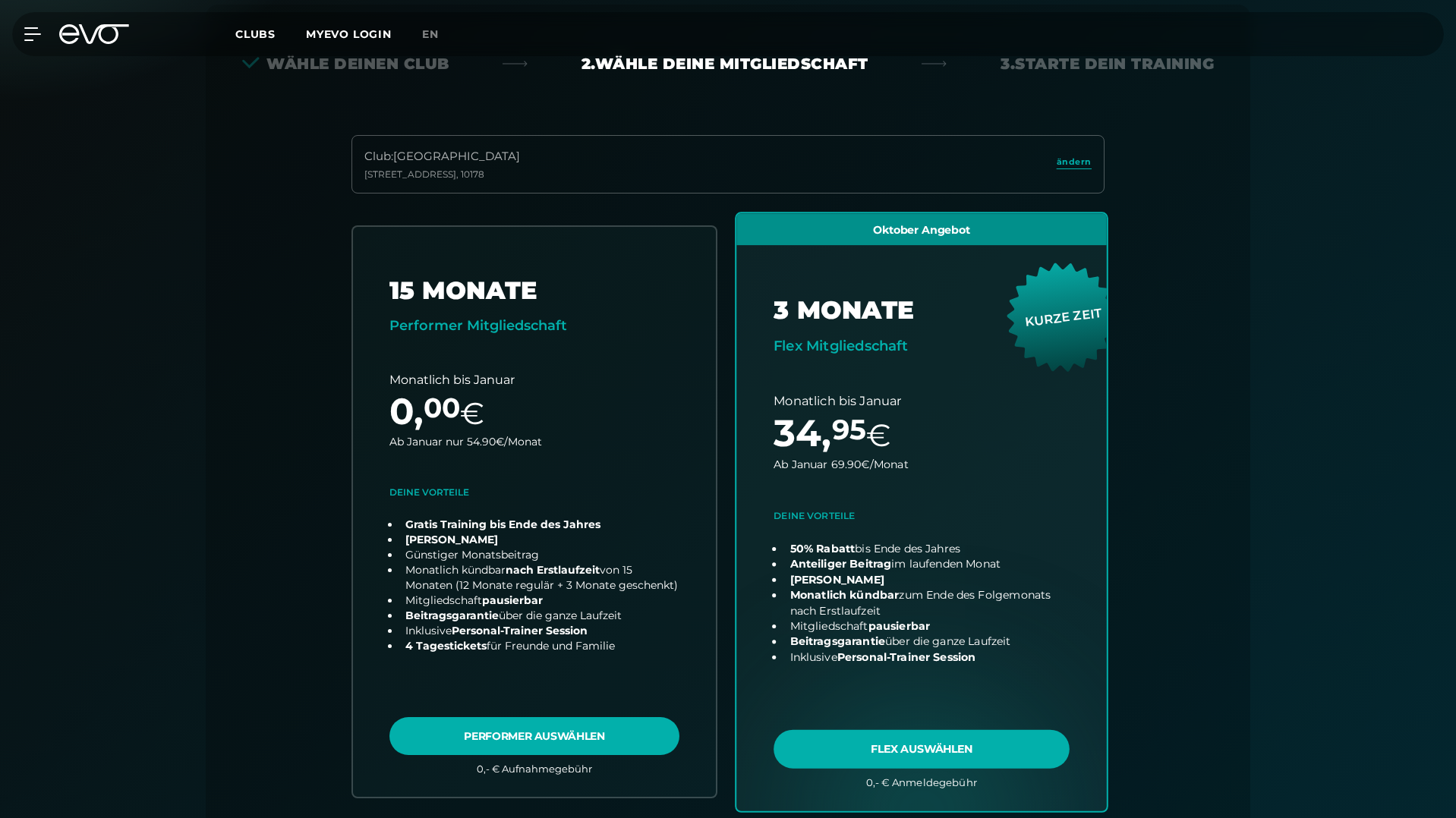
scroll to position [336, 0]
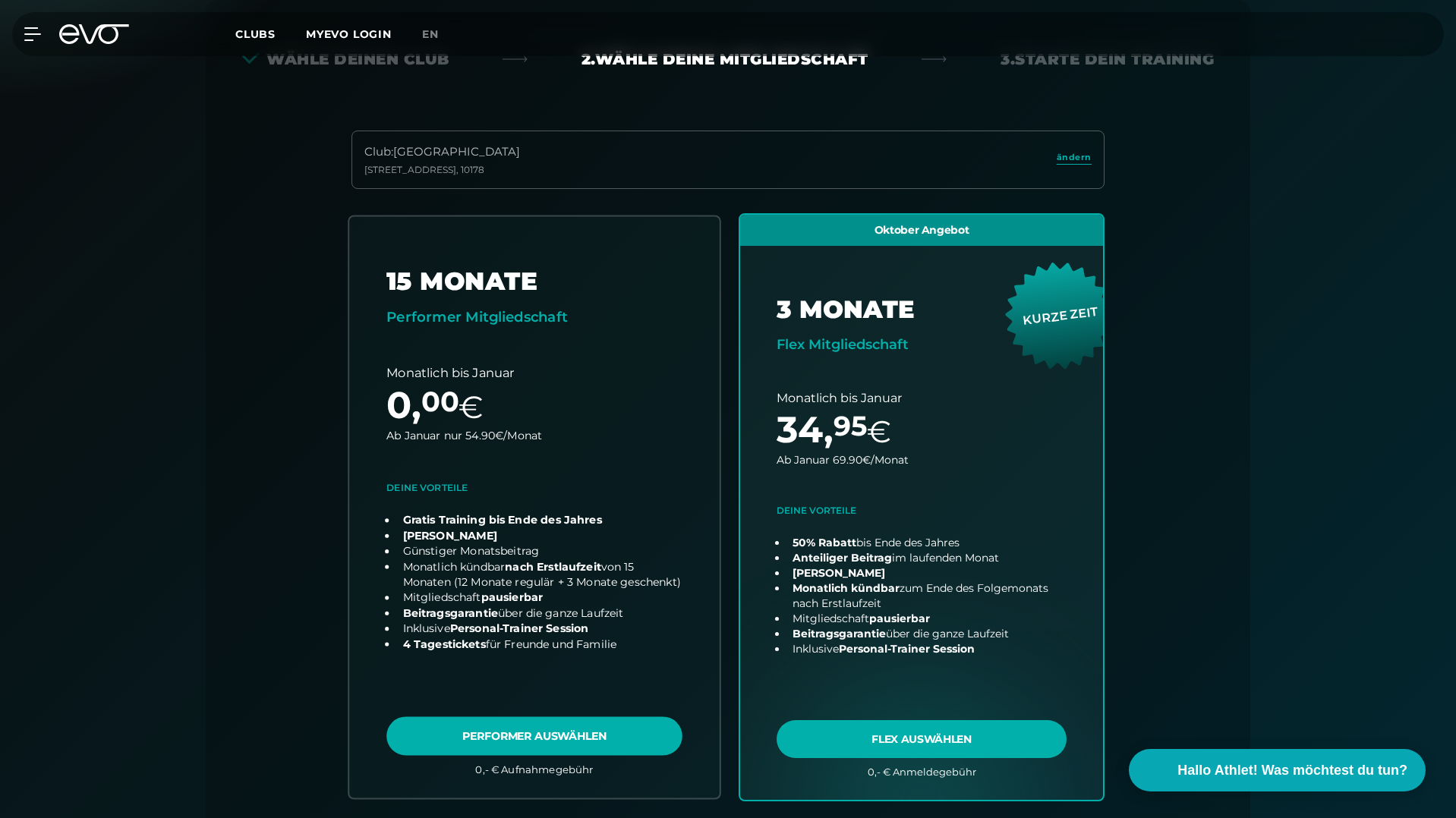
click at [551, 729] on link "choose plan" at bounding box center [534, 506] width 370 height 581
